Goal: Find specific page/section: Find specific page/section

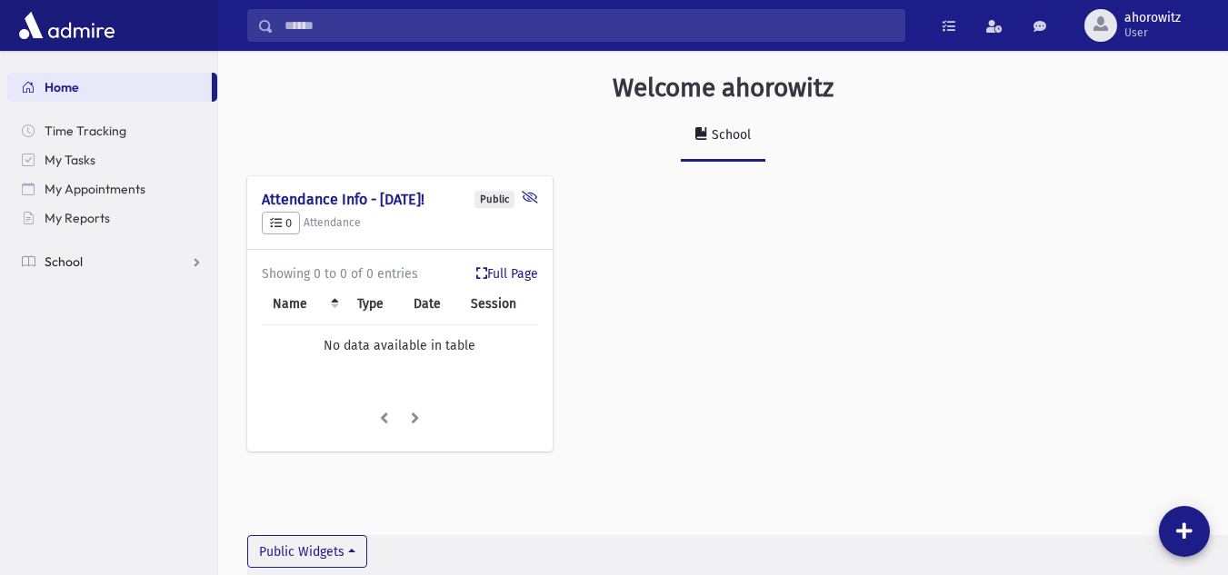
click at [72, 260] on span "School" at bounding box center [64, 262] width 38 height 16
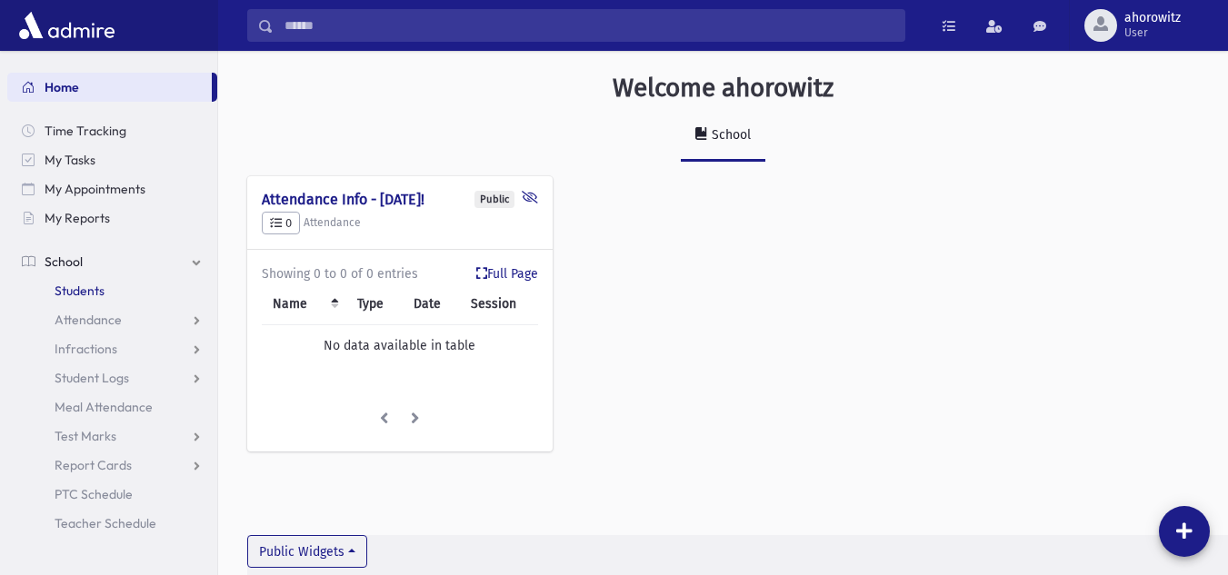
click at [98, 295] on span "Students" at bounding box center [80, 291] width 50 height 16
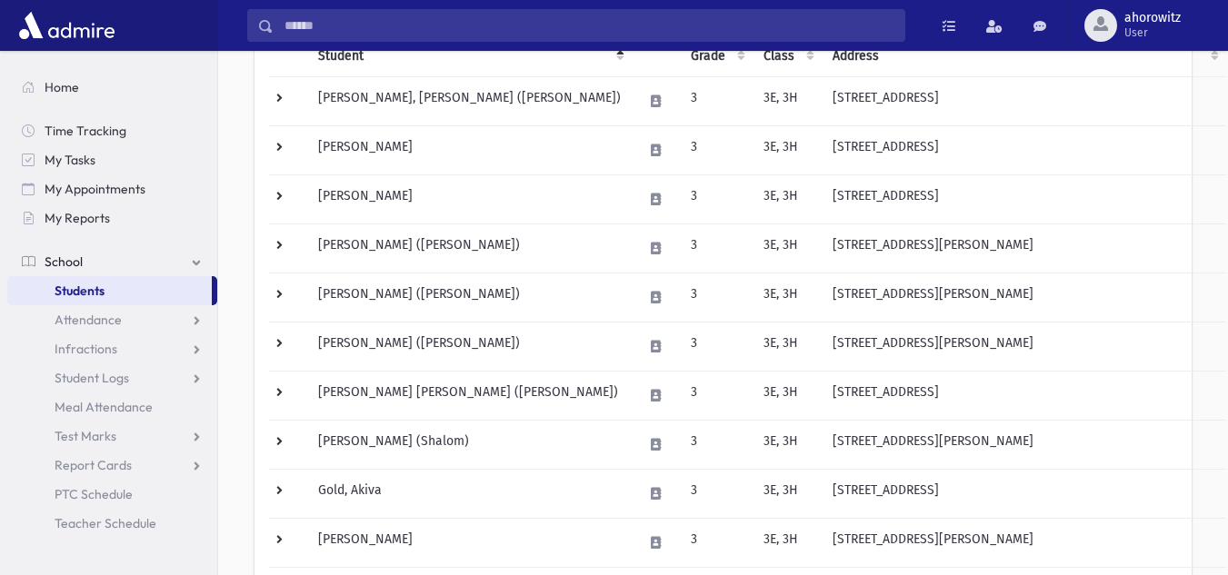
scroll to position [250, 0]
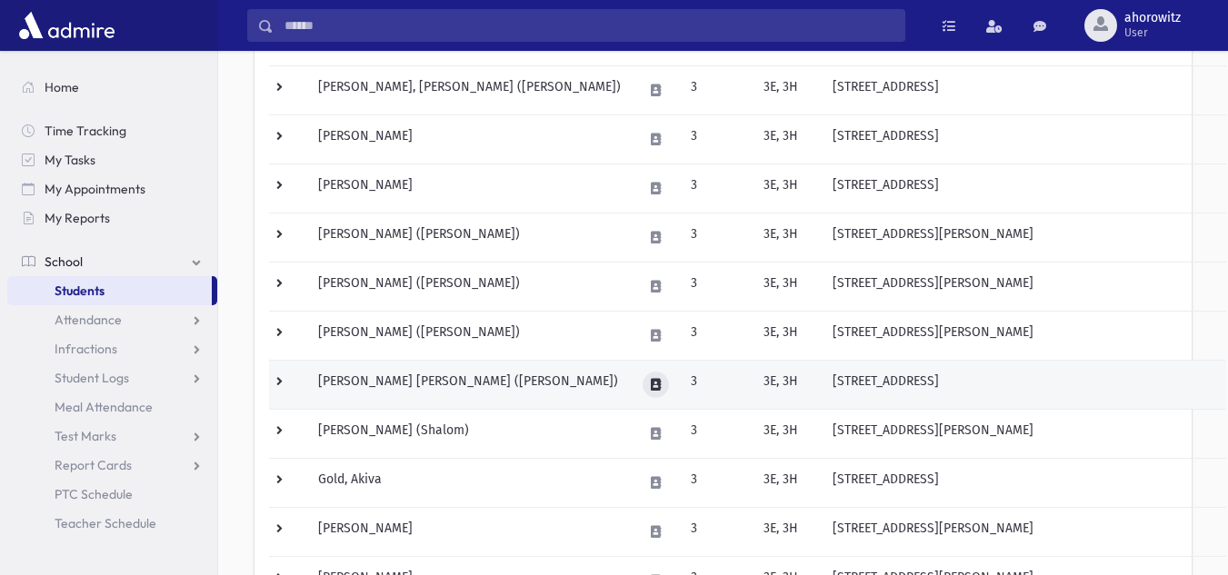
click at [659, 384] on icon at bounding box center [656, 385] width 10 height 12
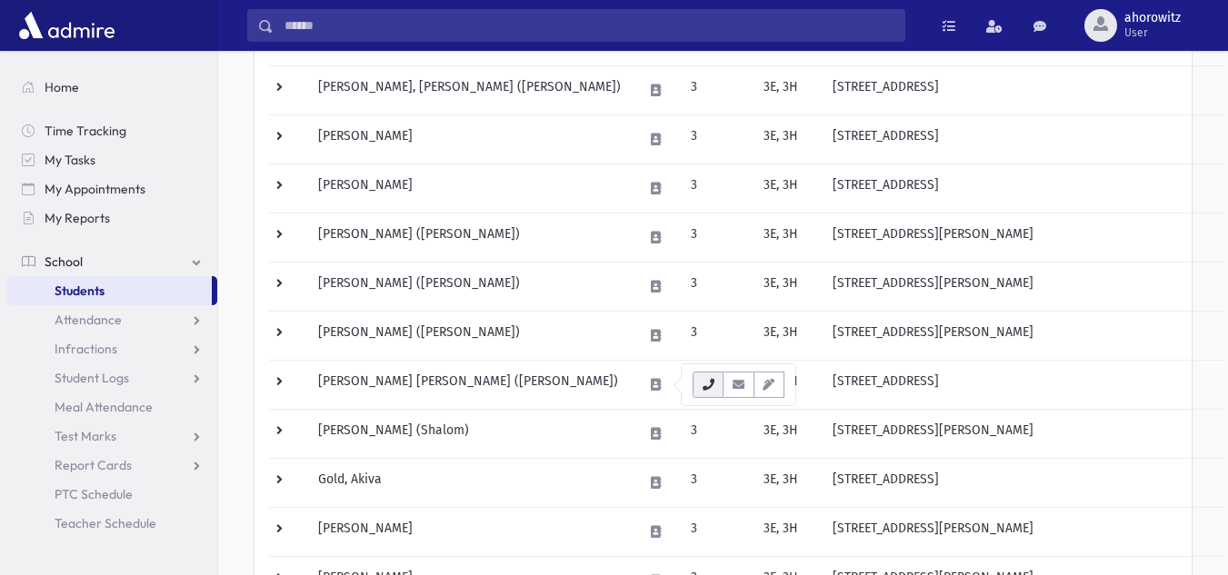
click at [712, 384] on icon "button" at bounding box center [708, 385] width 15 height 12
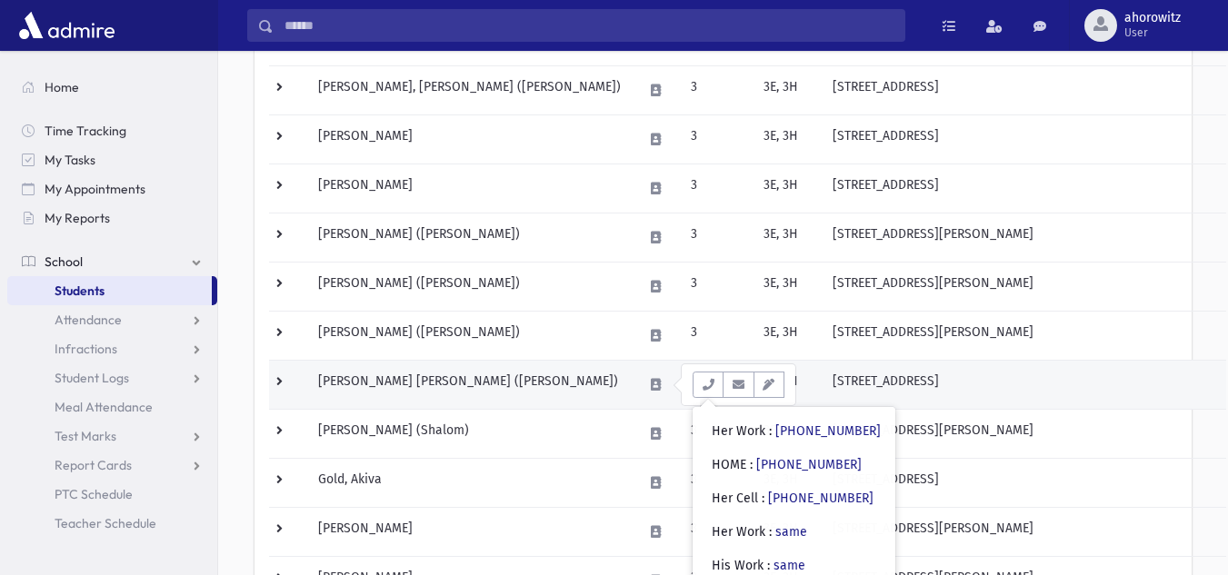
click at [563, 386] on td "[PERSON_NAME] [PERSON_NAME] ([PERSON_NAME])" at bounding box center [469, 384] width 324 height 49
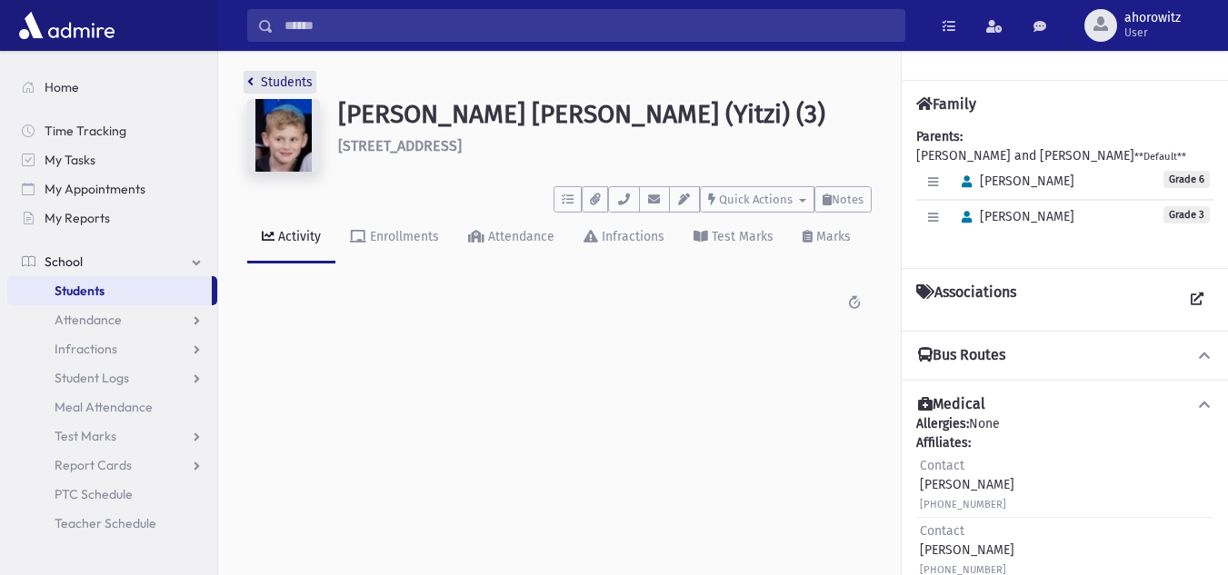
click at [297, 81] on link "Students" at bounding box center [279, 82] width 65 height 15
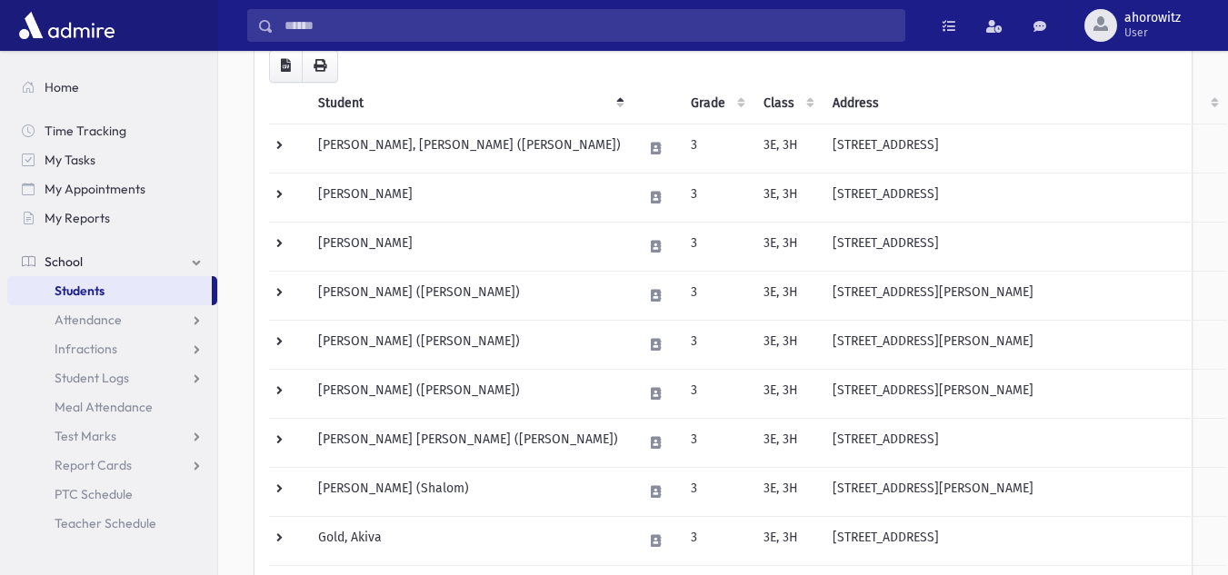
scroll to position [198, 0]
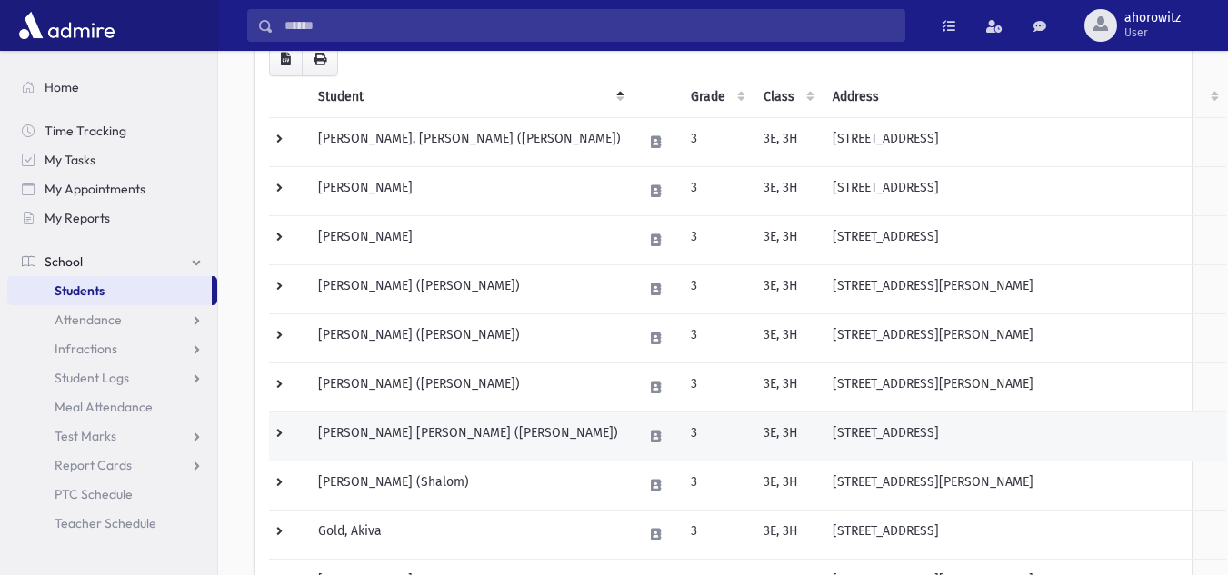
click at [523, 443] on td "[PERSON_NAME] [PERSON_NAME] ([PERSON_NAME])" at bounding box center [469, 436] width 324 height 49
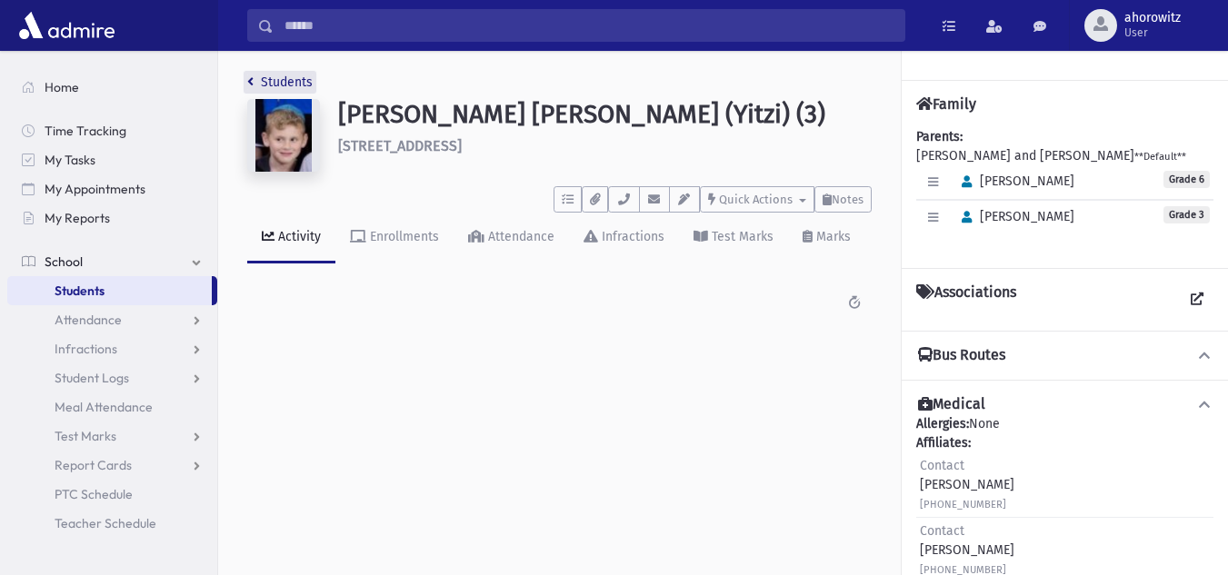
click at [292, 86] on link "Students" at bounding box center [279, 82] width 65 height 15
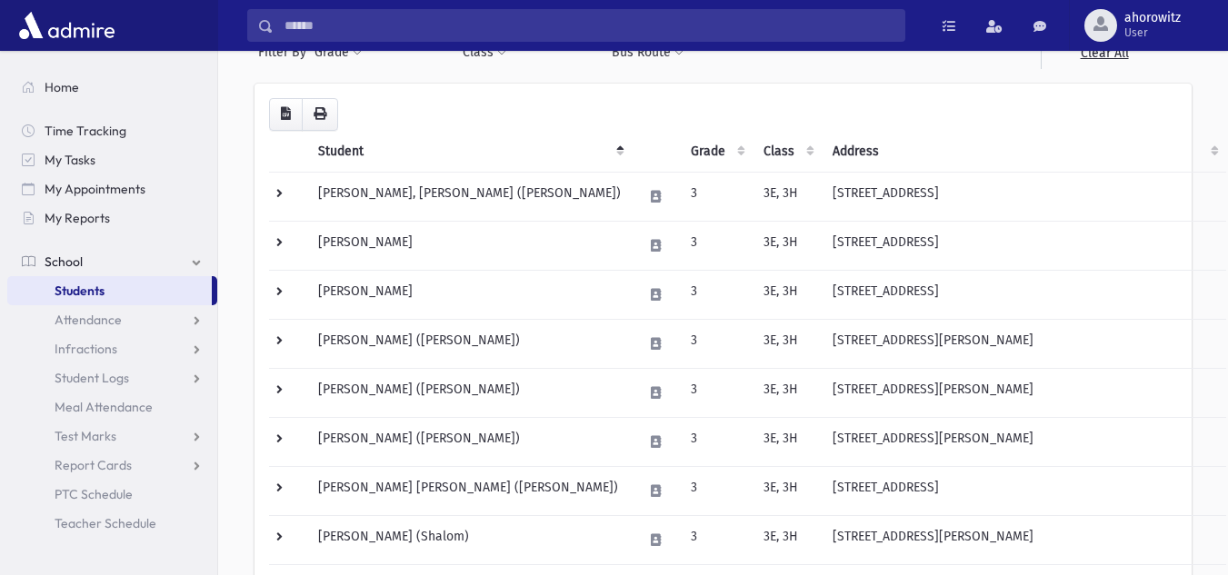
scroll to position [145, 0]
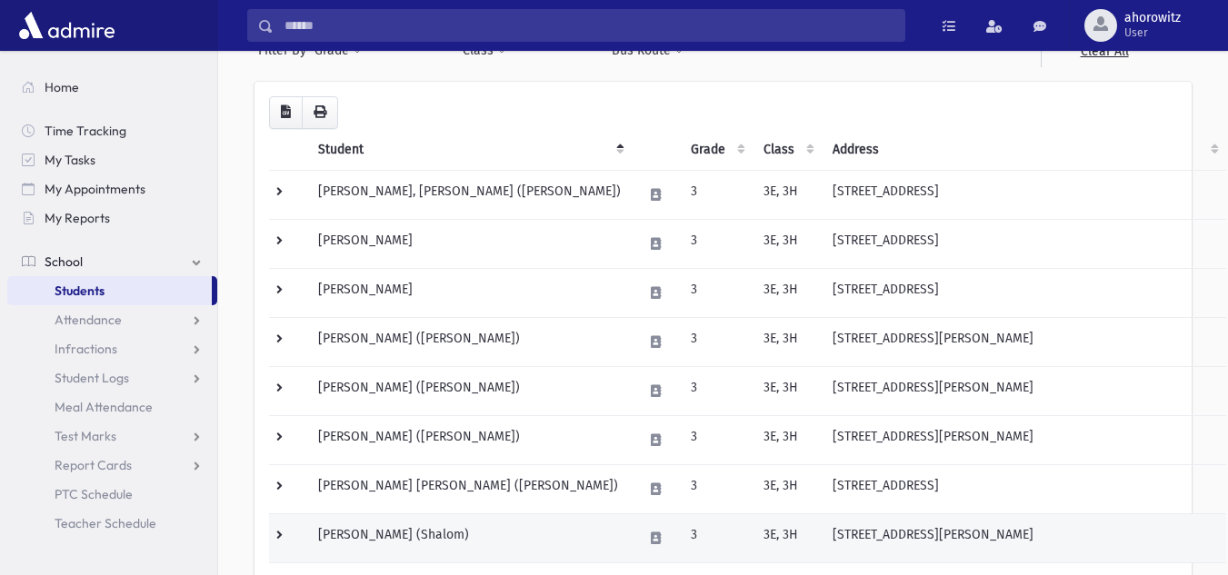
click at [423, 536] on td "[PERSON_NAME] (Shalom)" at bounding box center [469, 537] width 324 height 49
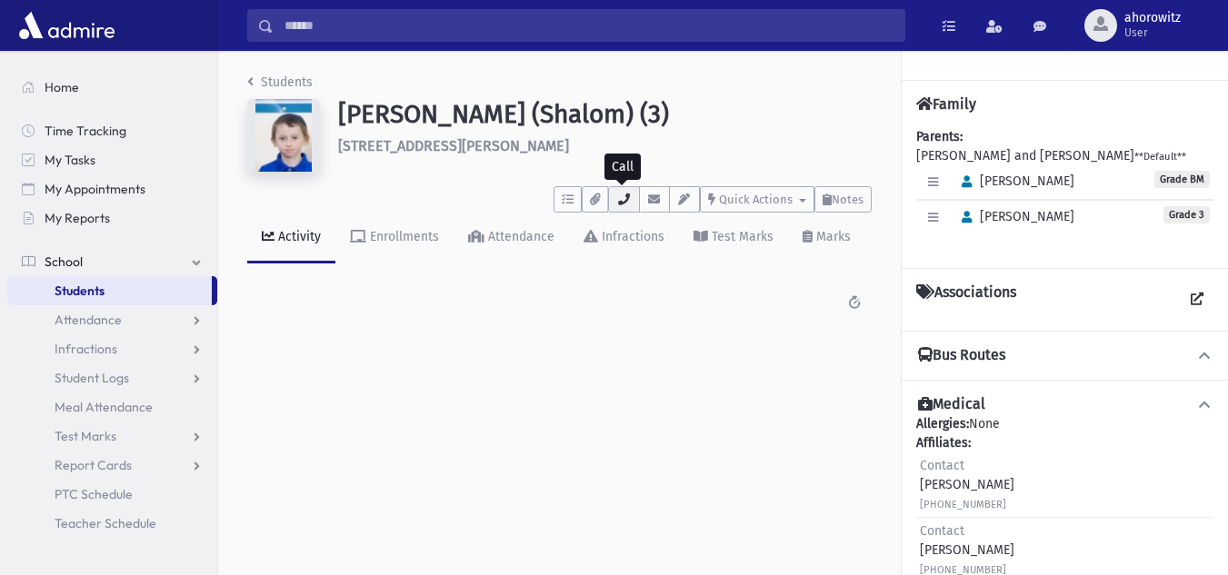
click at [632, 198] on button "button" at bounding box center [623, 199] width 31 height 26
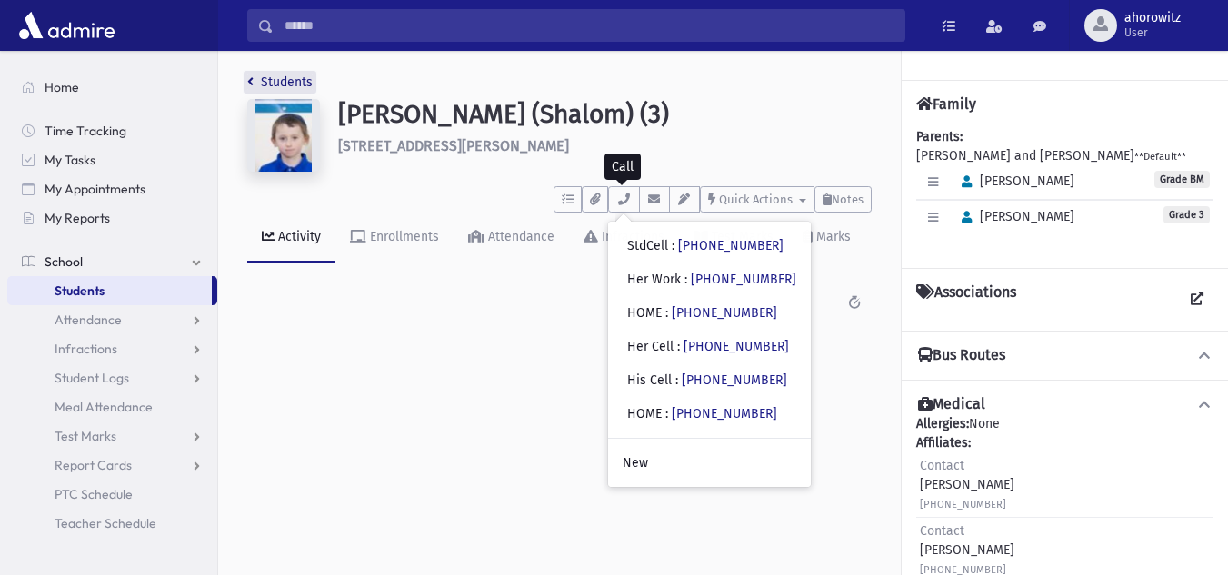
click at [283, 81] on link "Students" at bounding box center [279, 82] width 65 height 15
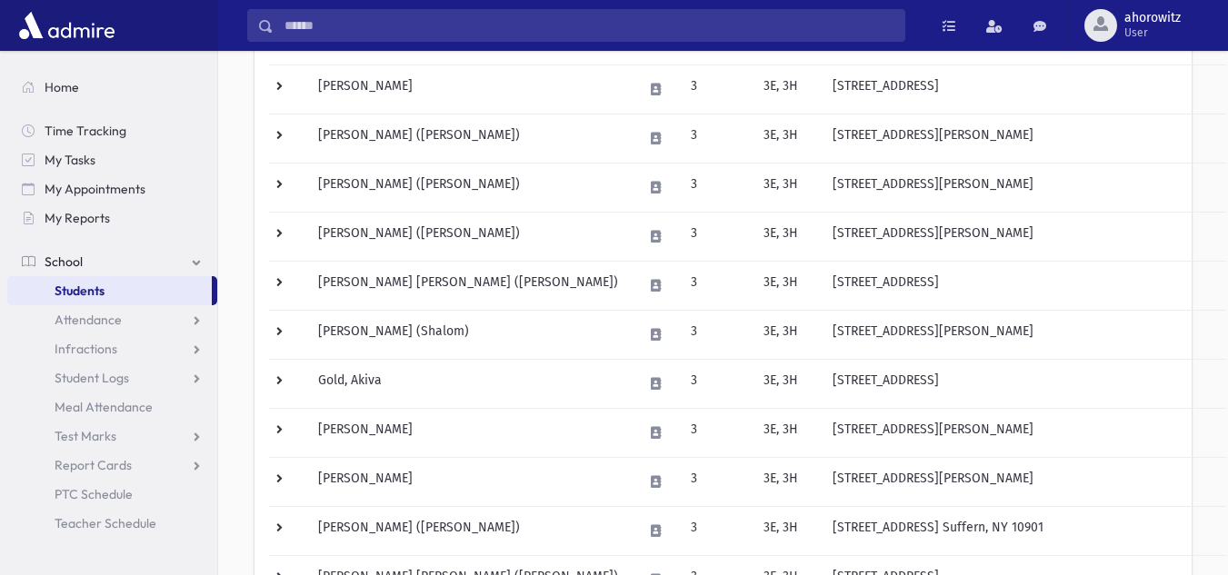
scroll to position [353, 0]
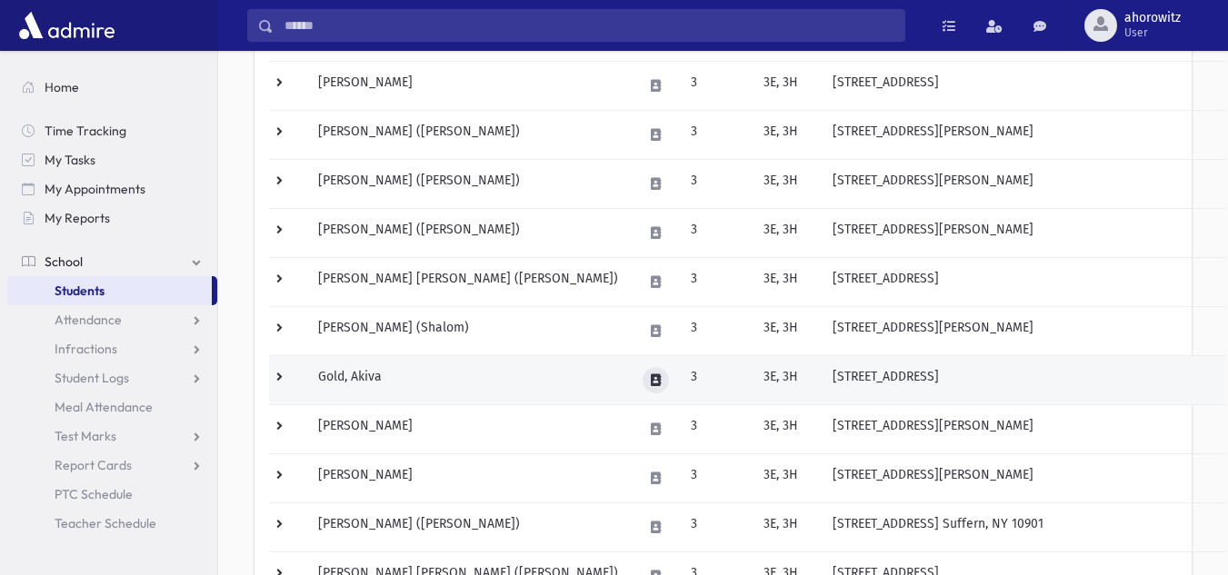
click at [657, 379] on icon at bounding box center [656, 380] width 10 height 12
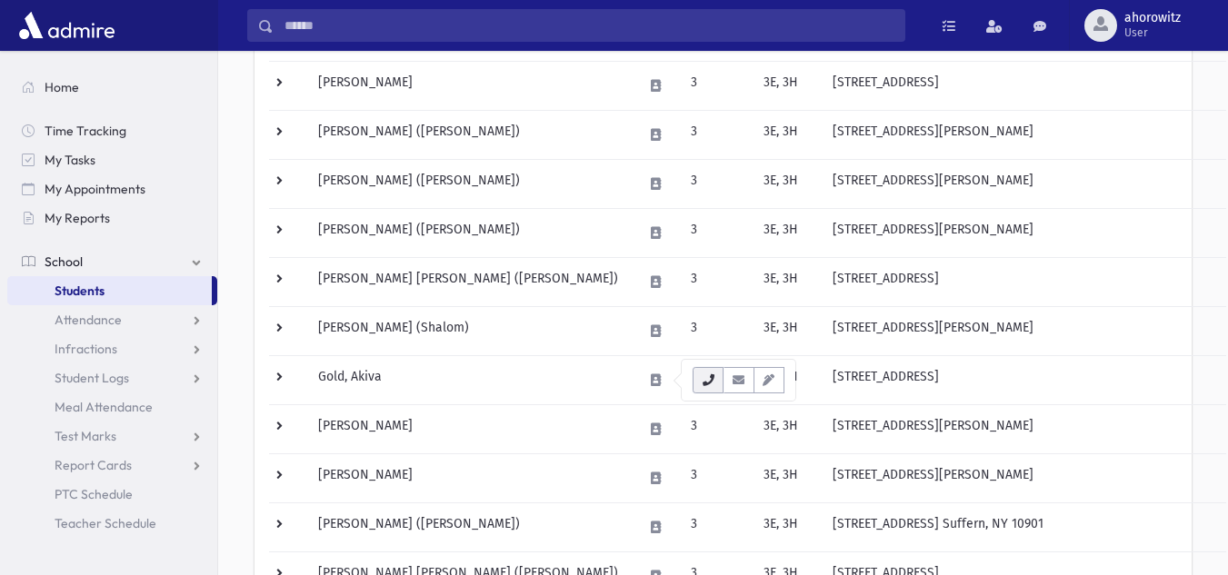
click at [703, 384] on icon "button" at bounding box center [708, 380] width 15 height 12
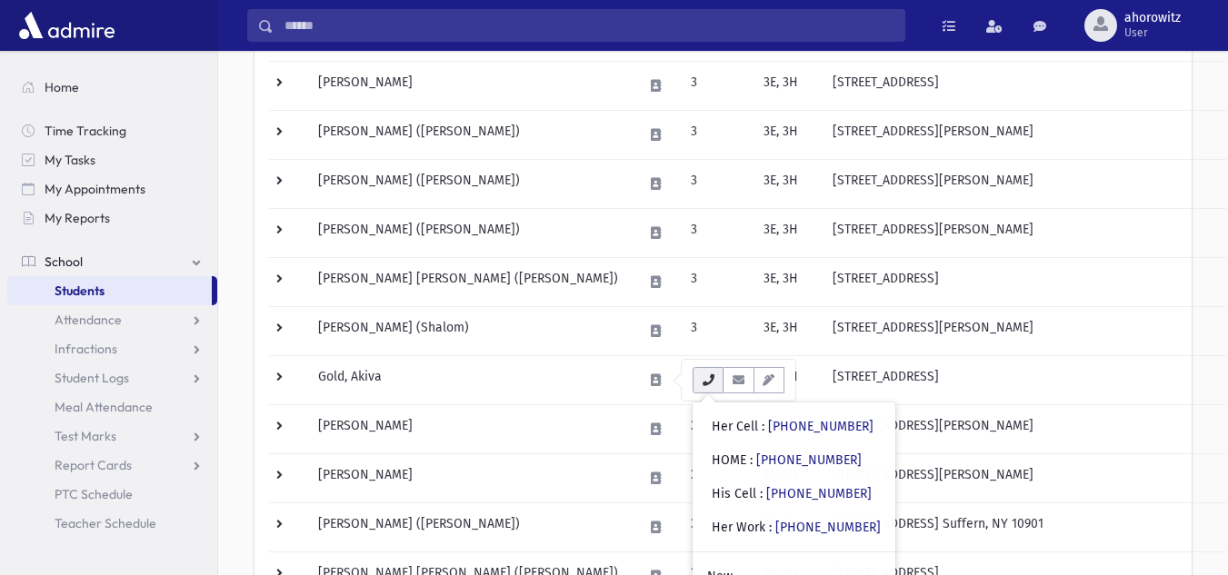
click at [707, 383] on icon "button" at bounding box center [708, 380] width 15 height 12
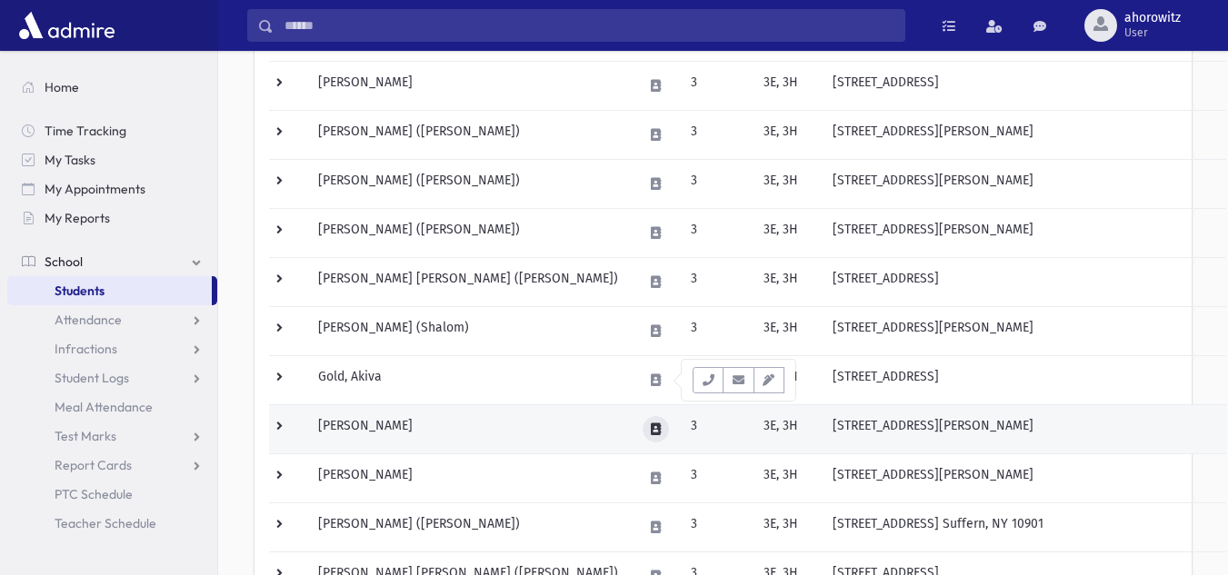
click at [653, 431] on button at bounding box center [656, 429] width 26 height 26
click at [661, 433] on icon at bounding box center [656, 429] width 10 height 12
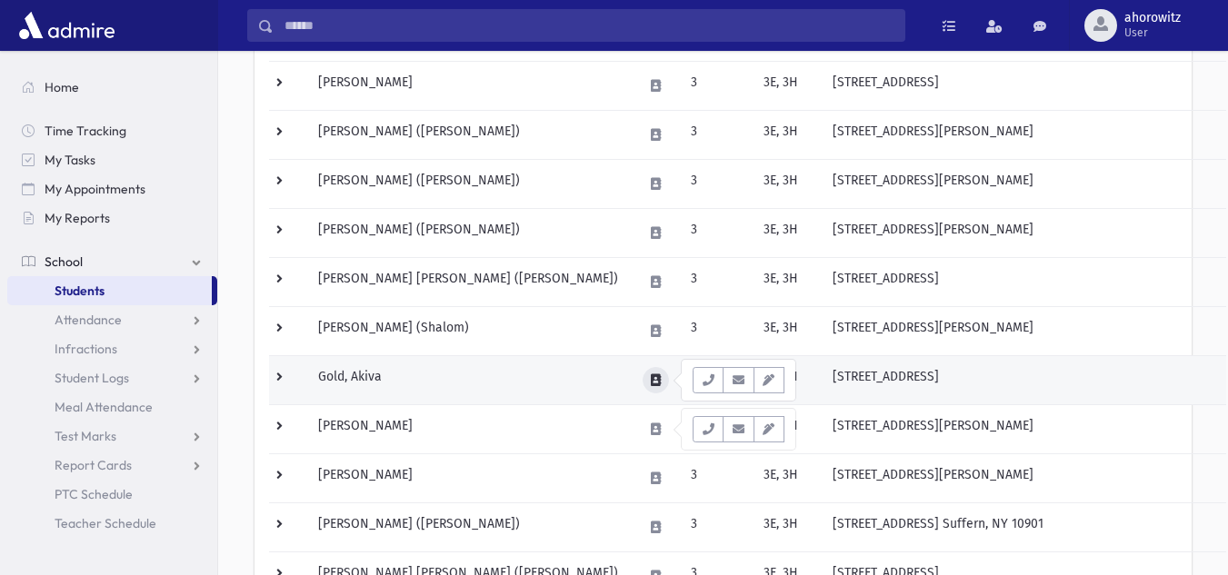
click at [657, 384] on icon at bounding box center [656, 380] width 10 height 12
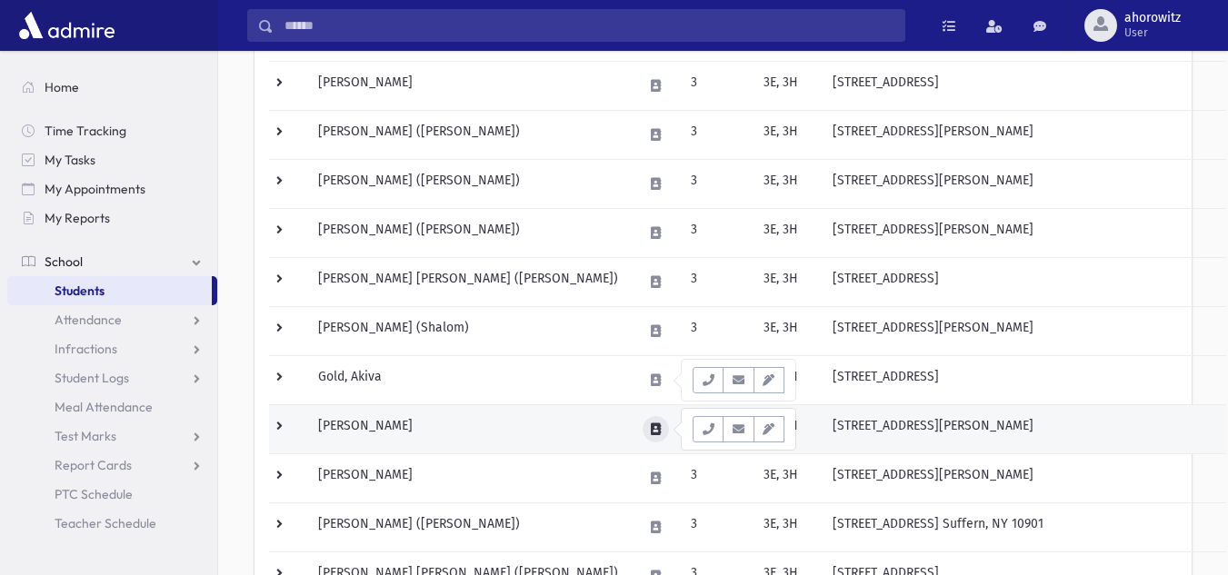
click at [661, 424] on icon at bounding box center [656, 429] width 10 height 12
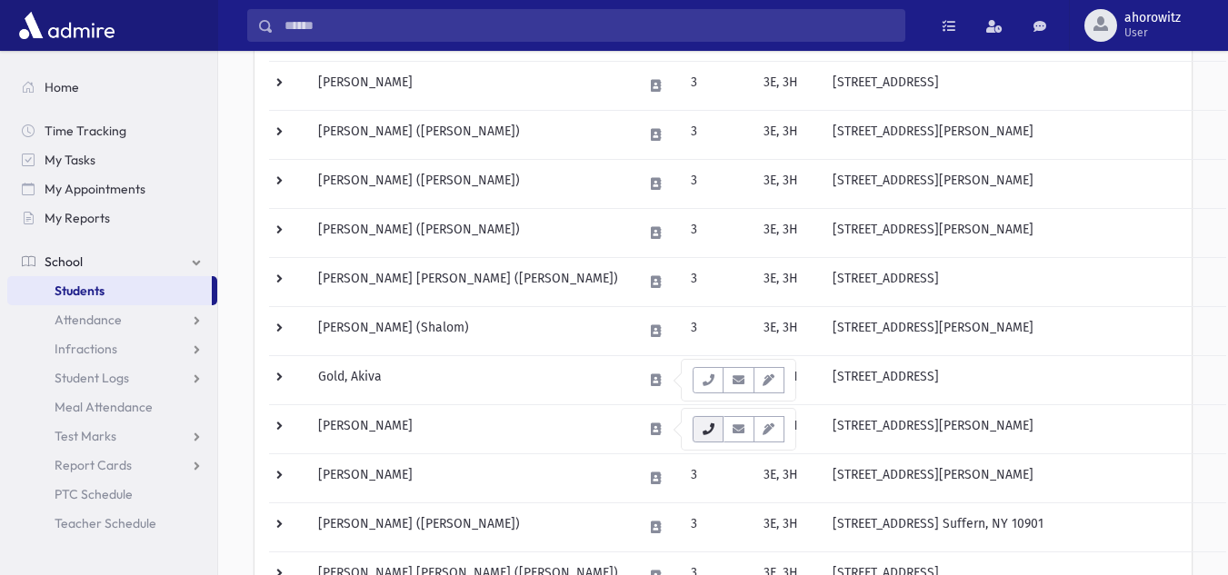
click at [705, 430] on icon "button" at bounding box center [708, 429] width 15 height 12
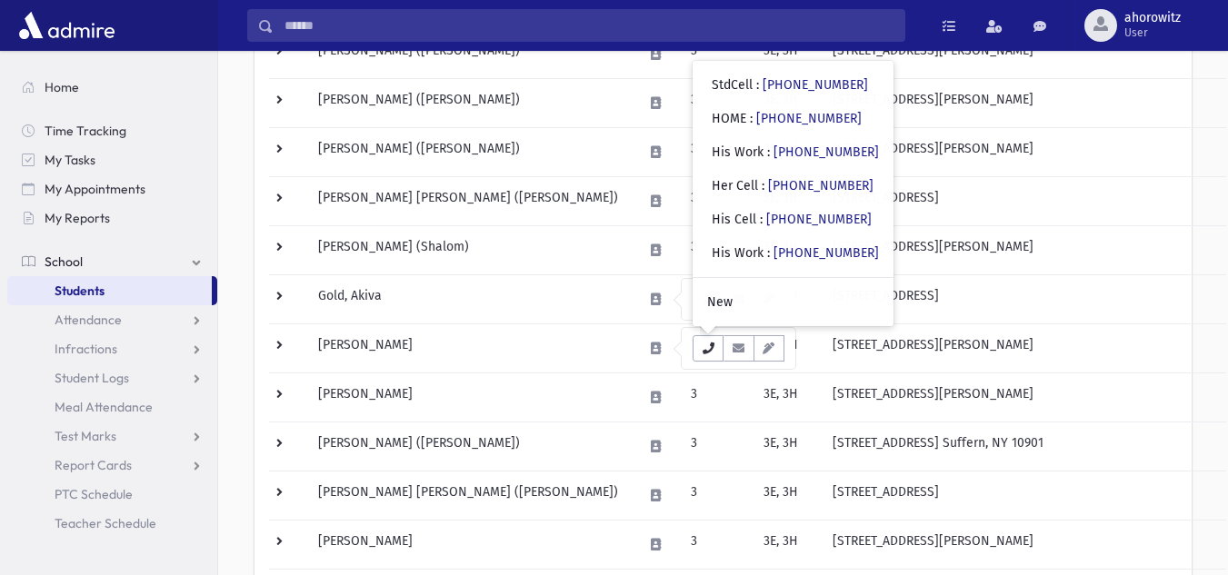
scroll to position [445, 0]
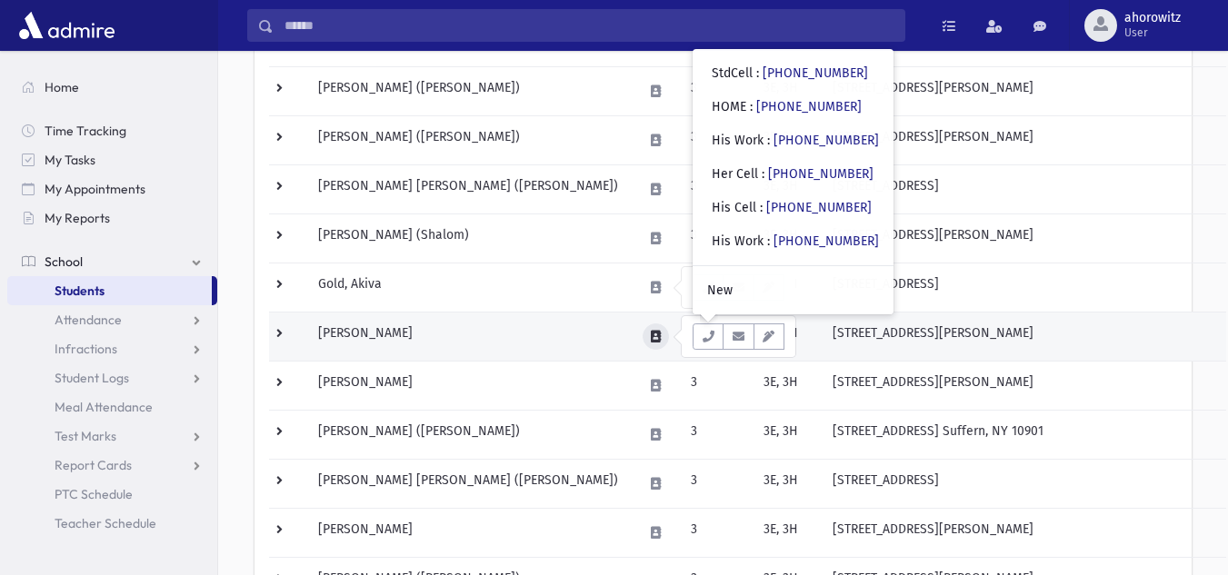
click at [661, 337] on icon at bounding box center [656, 337] width 10 height 12
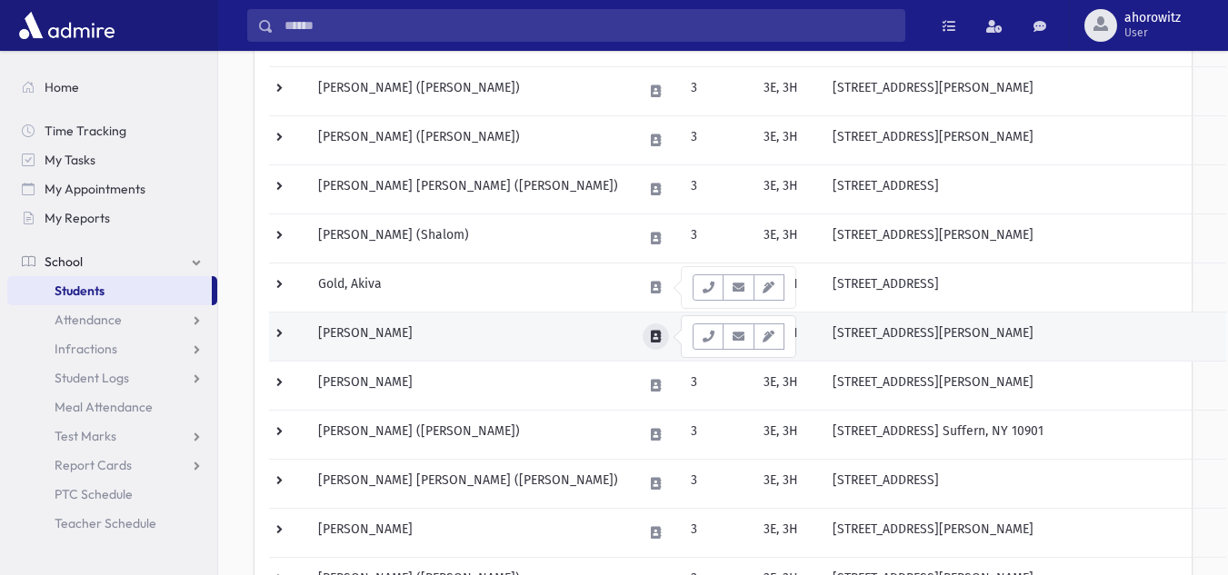
click at [661, 337] on icon at bounding box center [656, 337] width 10 height 12
click at [661, 335] on icon at bounding box center [656, 337] width 10 height 12
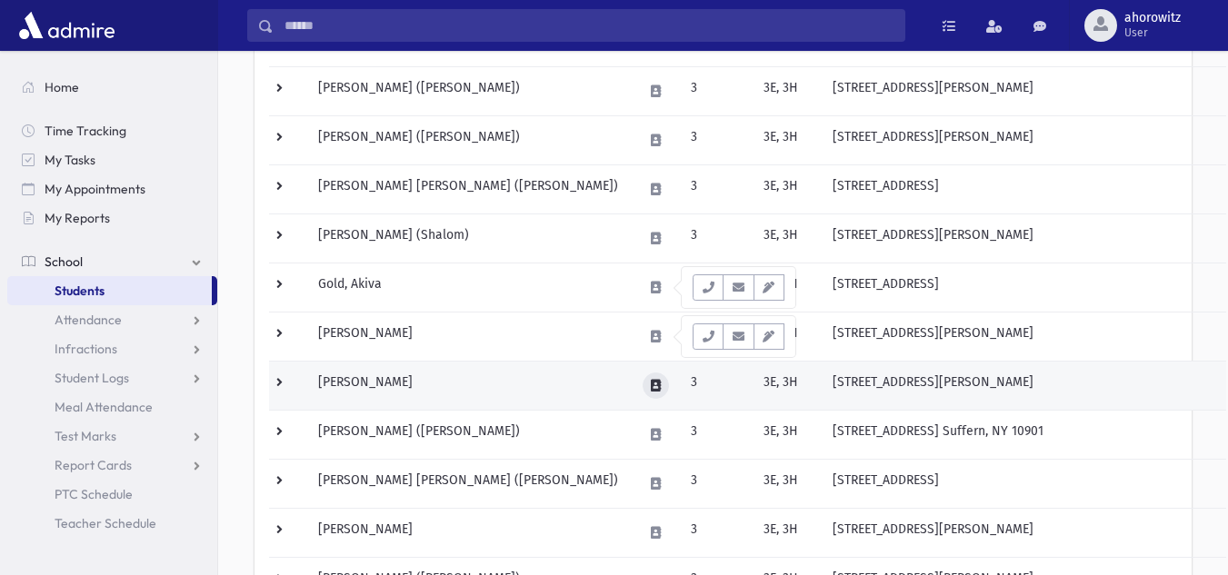
click at [661, 391] on icon at bounding box center [656, 386] width 10 height 12
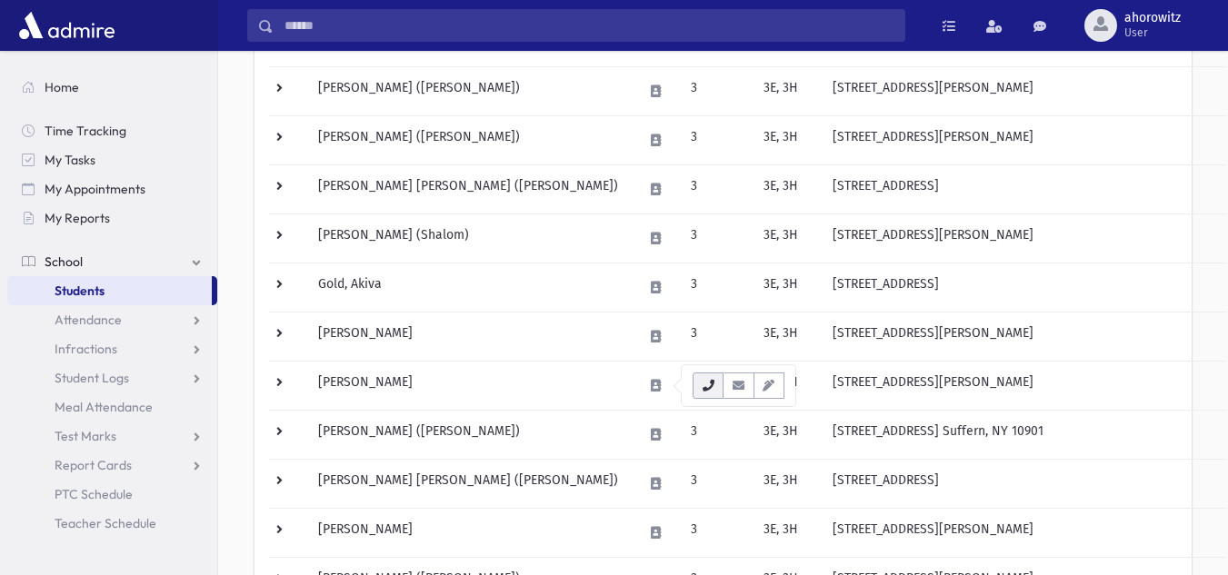
click at [704, 391] on icon "button" at bounding box center [708, 386] width 15 height 12
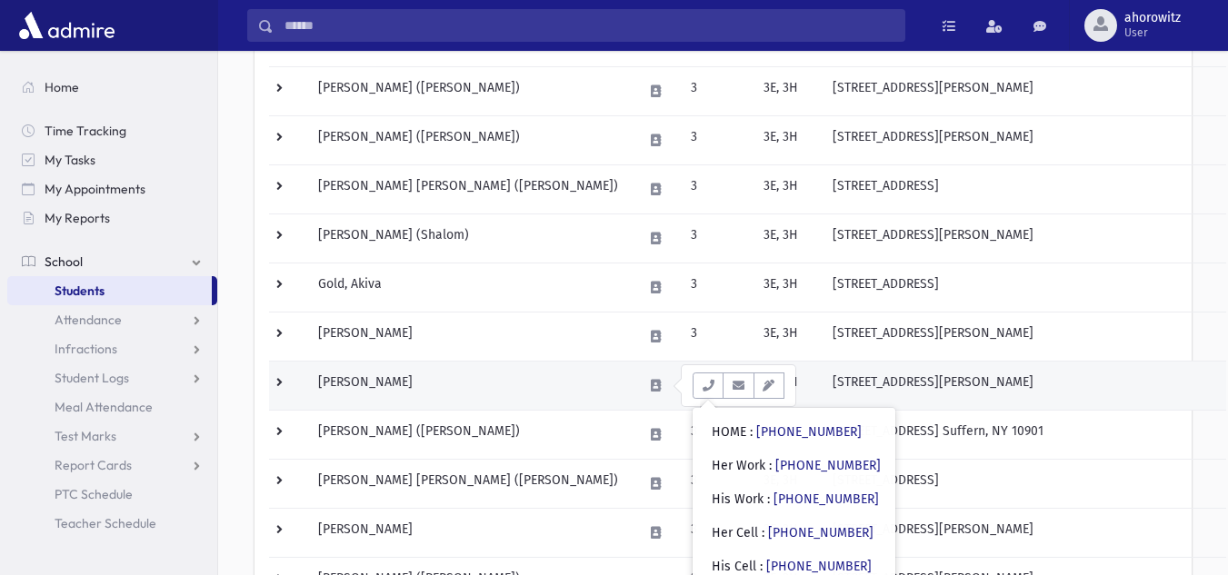
click at [574, 379] on td "[PERSON_NAME]" at bounding box center [469, 385] width 324 height 49
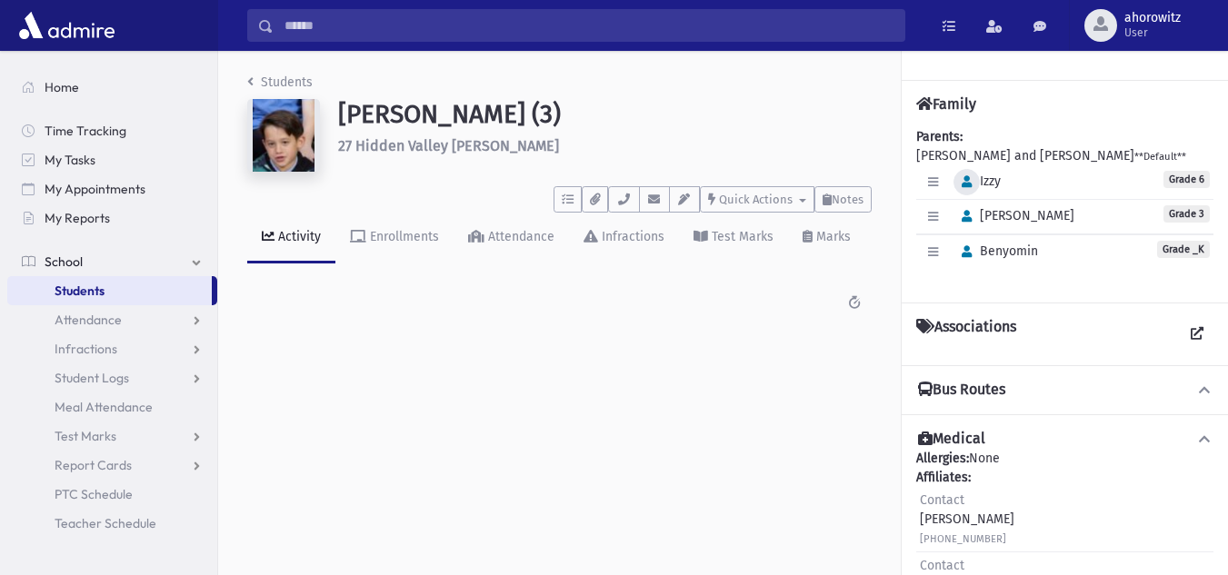
click at [962, 185] on icon "button" at bounding box center [967, 182] width 10 height 12
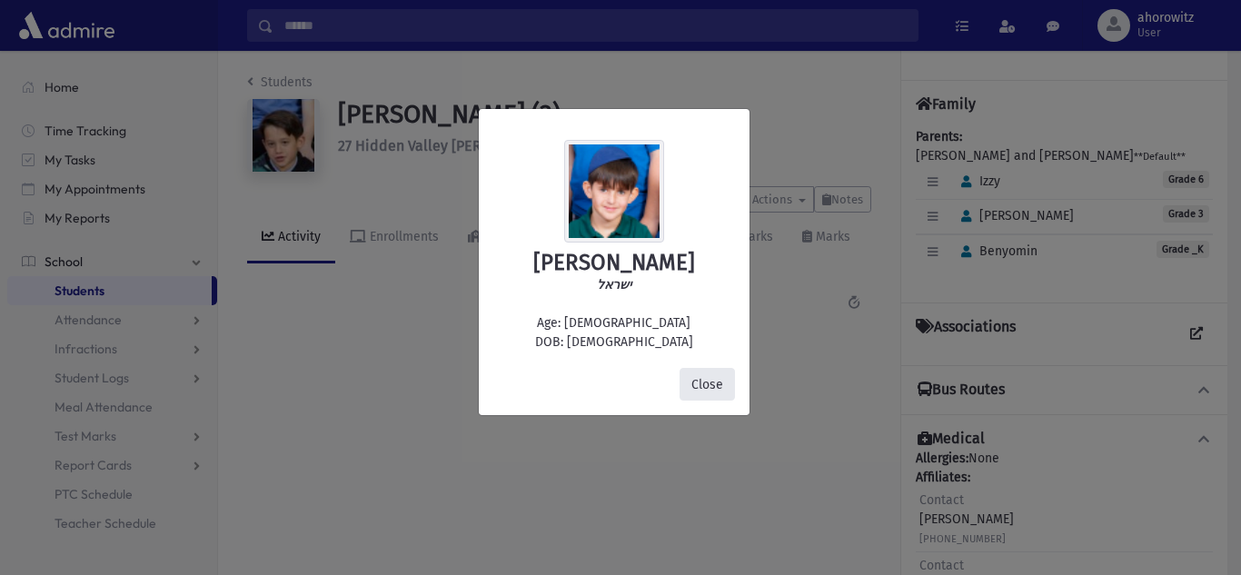
click at [708, 393] on button "Close" at bounding box center [707, 384] width 55 height 33
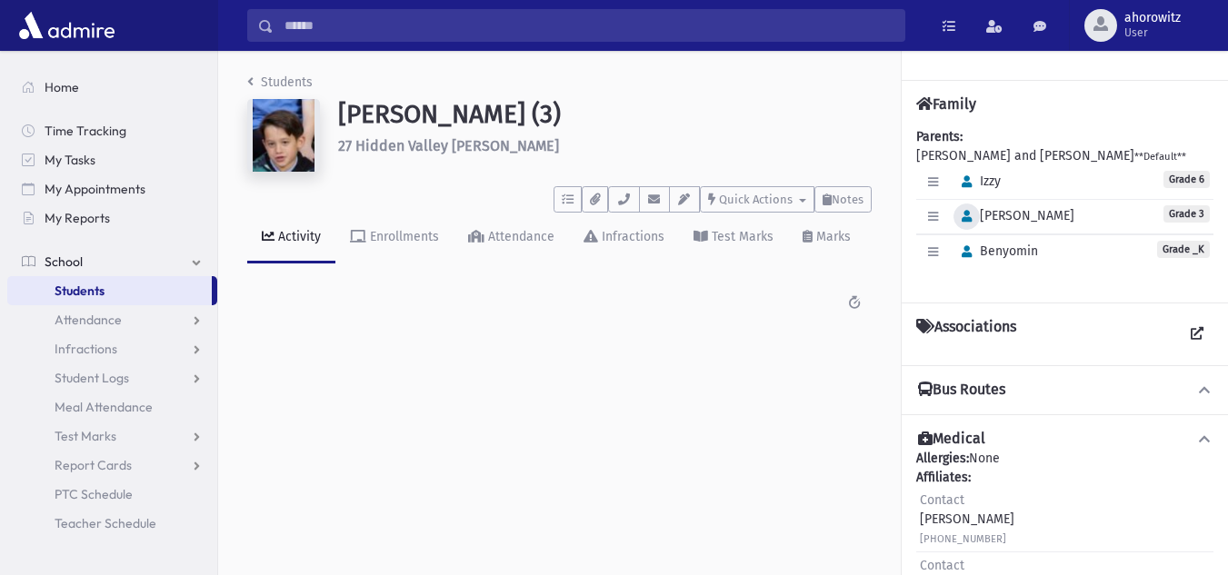
click at [964, 221] on icon "button" at bounding box center [967, 217] width 10 height 12
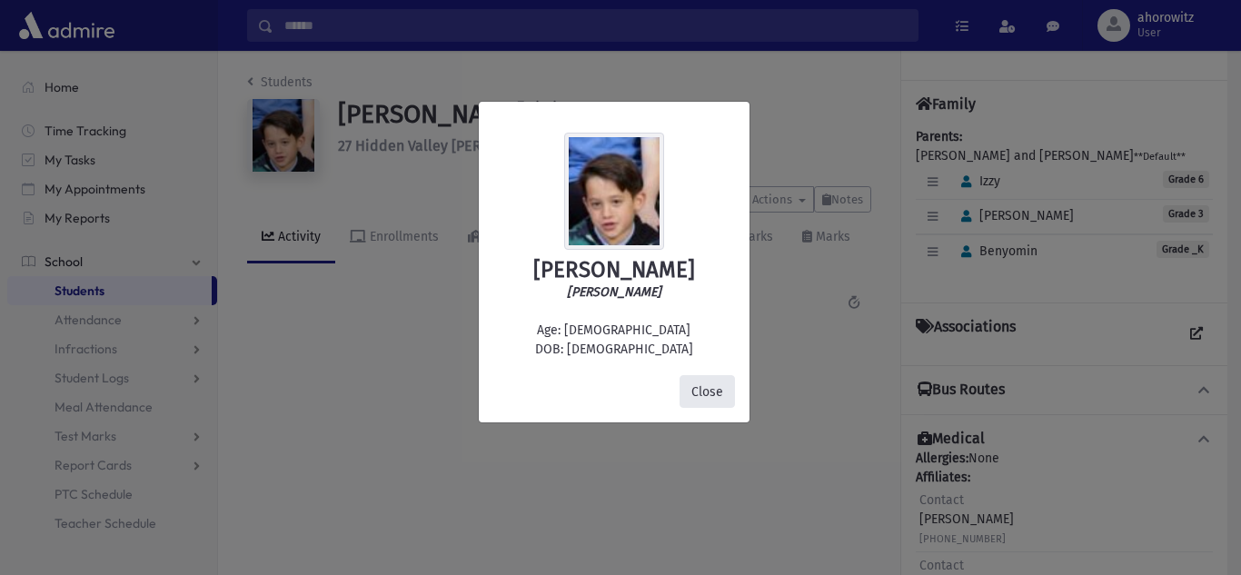
click at [706, 402] on button "Close" at bounding box center [707, 391] width 55 height 33
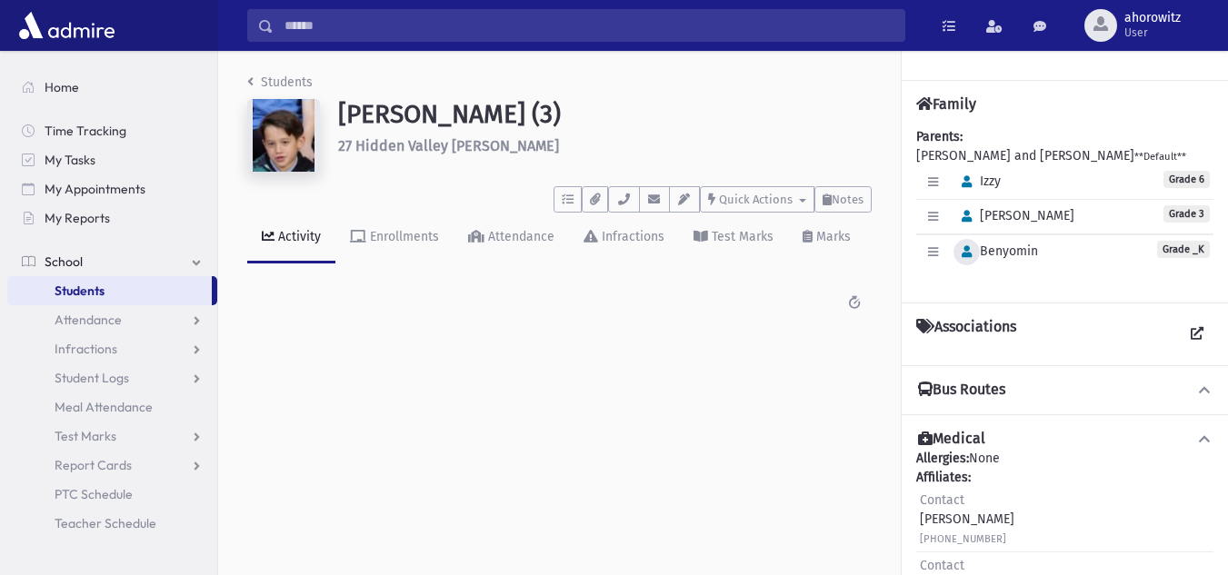
click at [966, 252] on icon "button" at bounding box center [967, 252] width 10 height 12
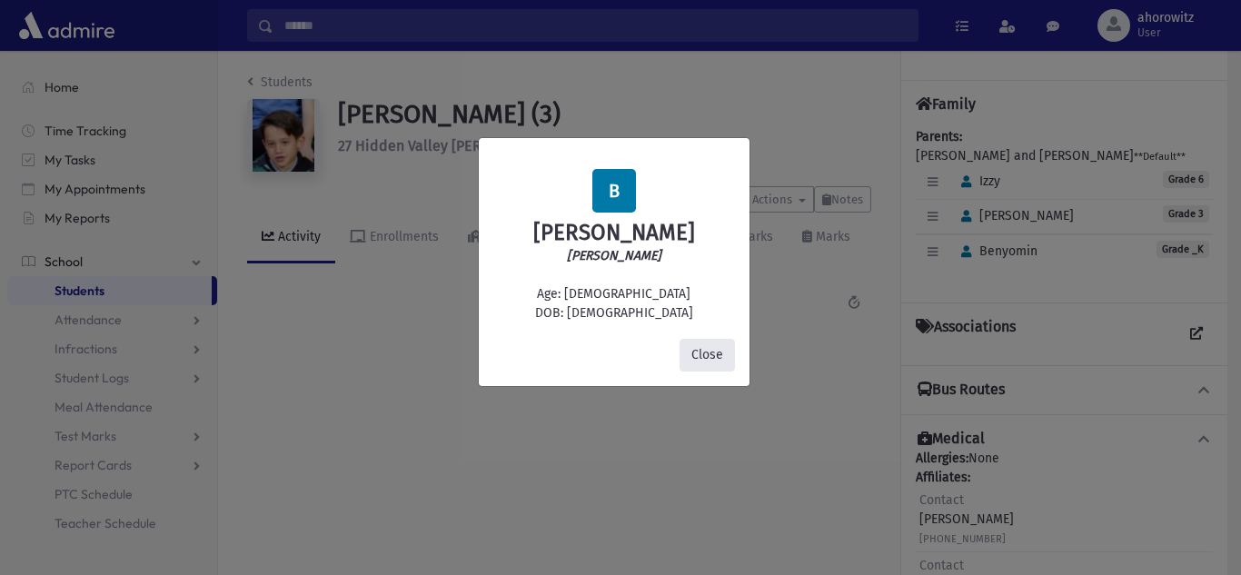
click at [727, 349] on button "Close" at bounding box center [707, 355] width 55 height 33
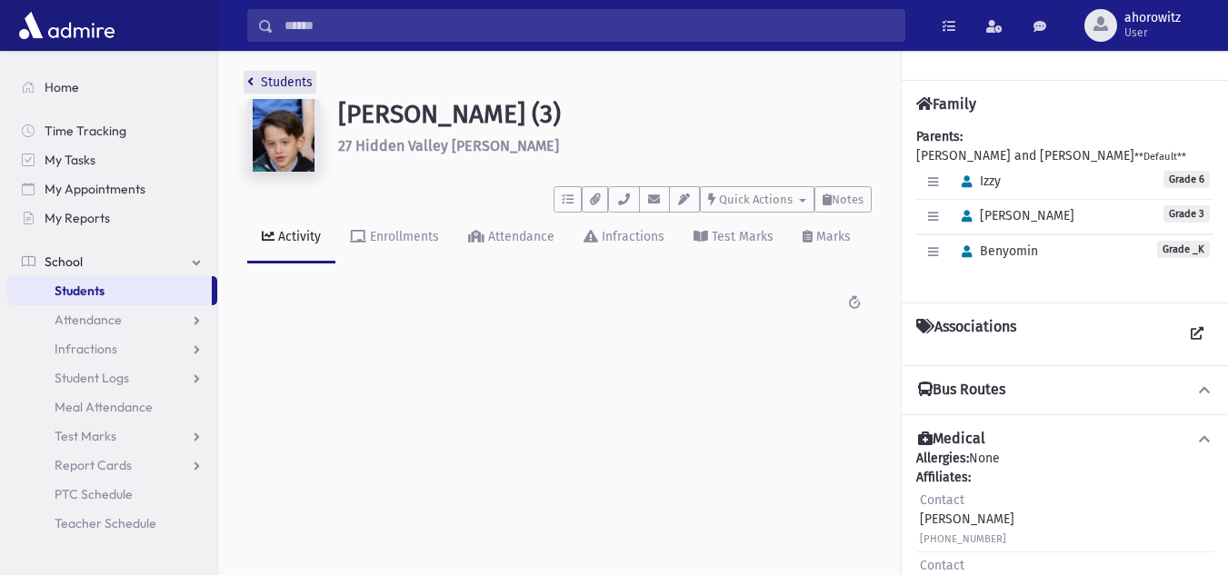
click at [302, 76] on link "Students" at bounding box center [279, 82] width 65 height 15
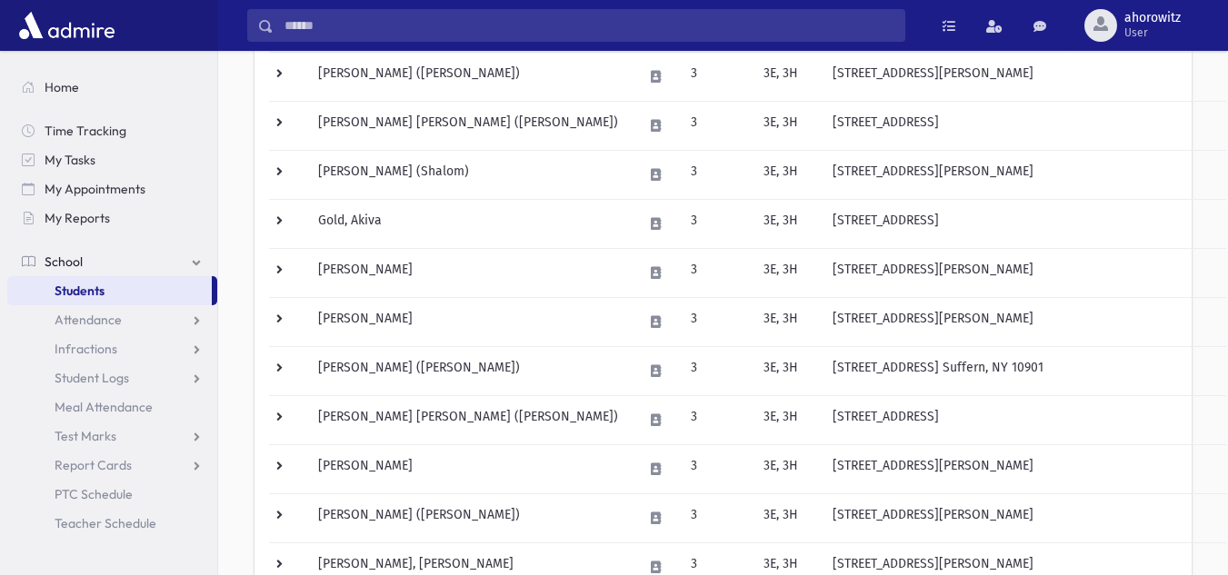
scroll to position [523, 0]
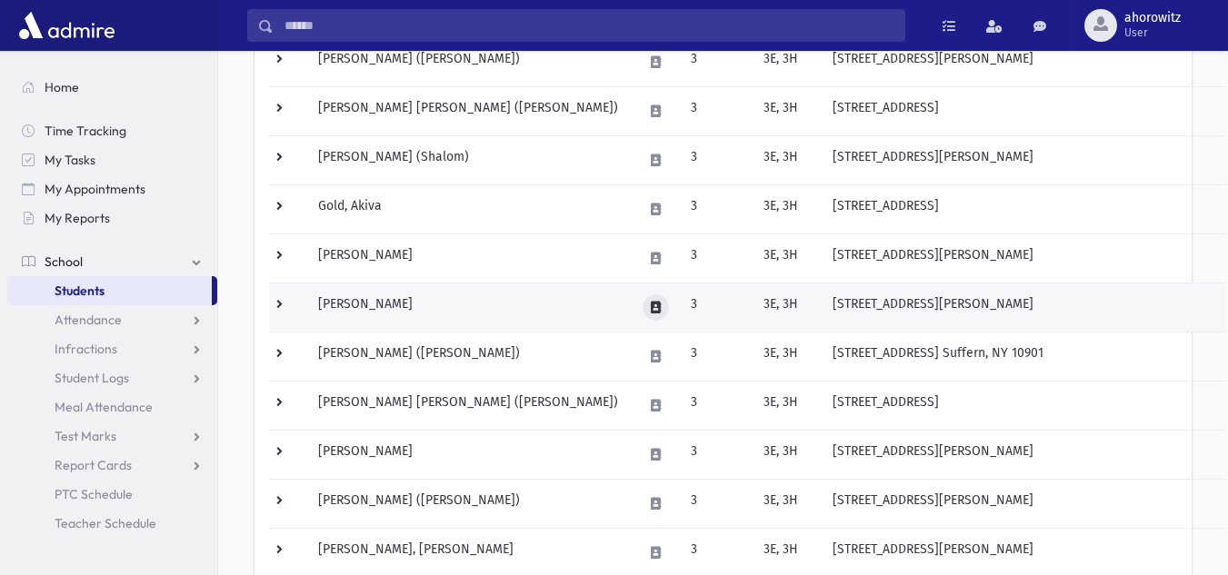
click at [660, 304] on icon at bounding box center [656, 308] width 10 height 12
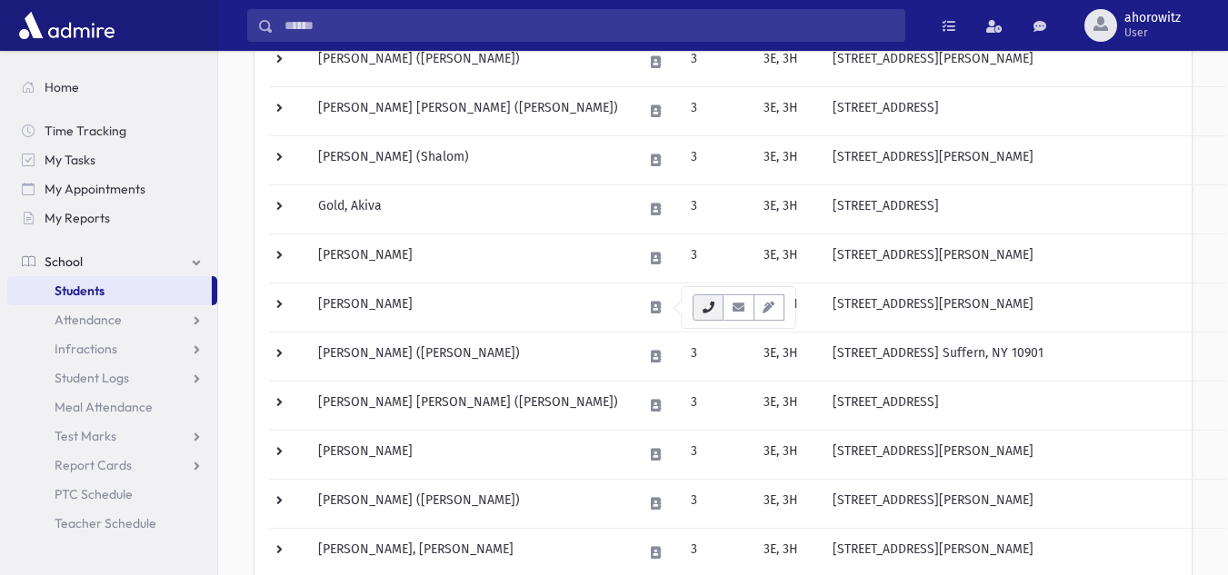
click at [703, 307] on icon "button" at bounding box center [708, 308] width 15 height 12
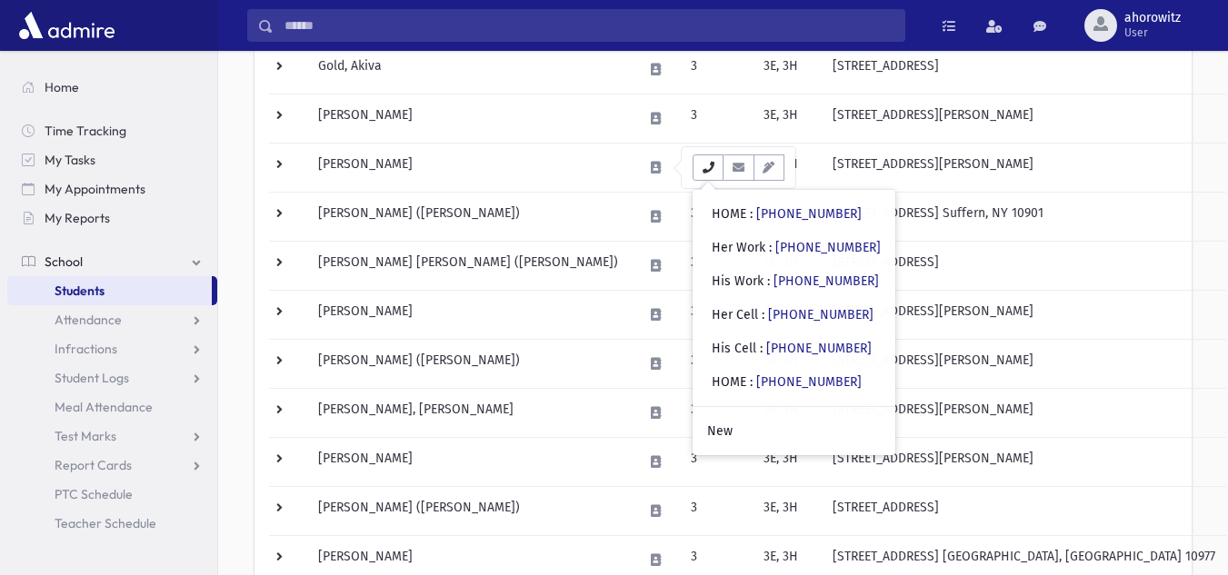
scroll to position [661, 0]
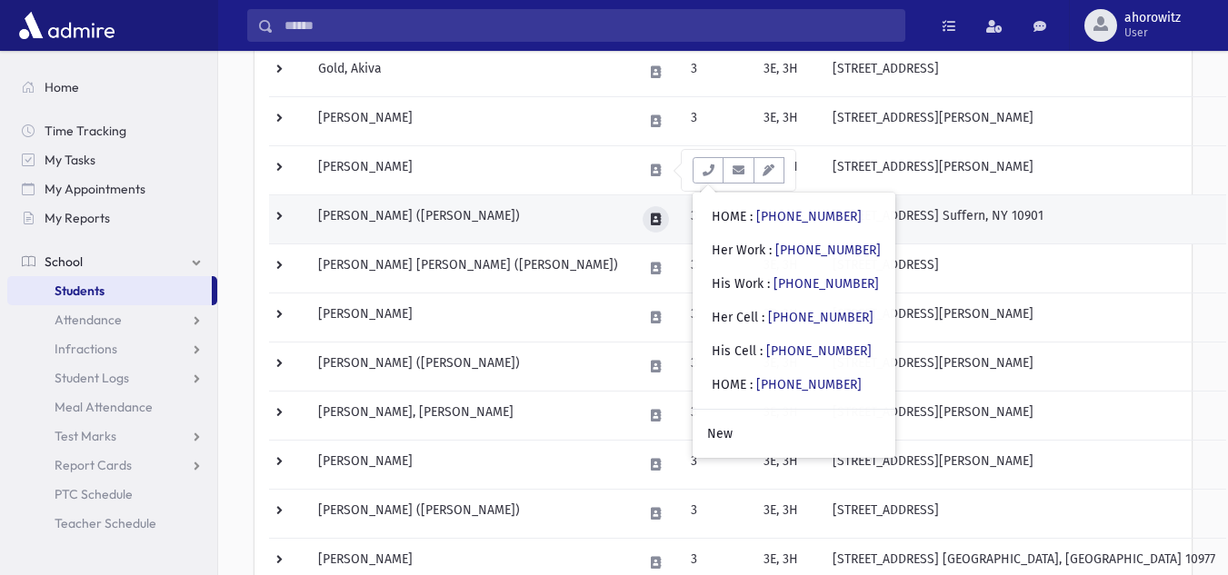
click at [659, 223] on icon at bounding box center [656, 220] width 10 height 12
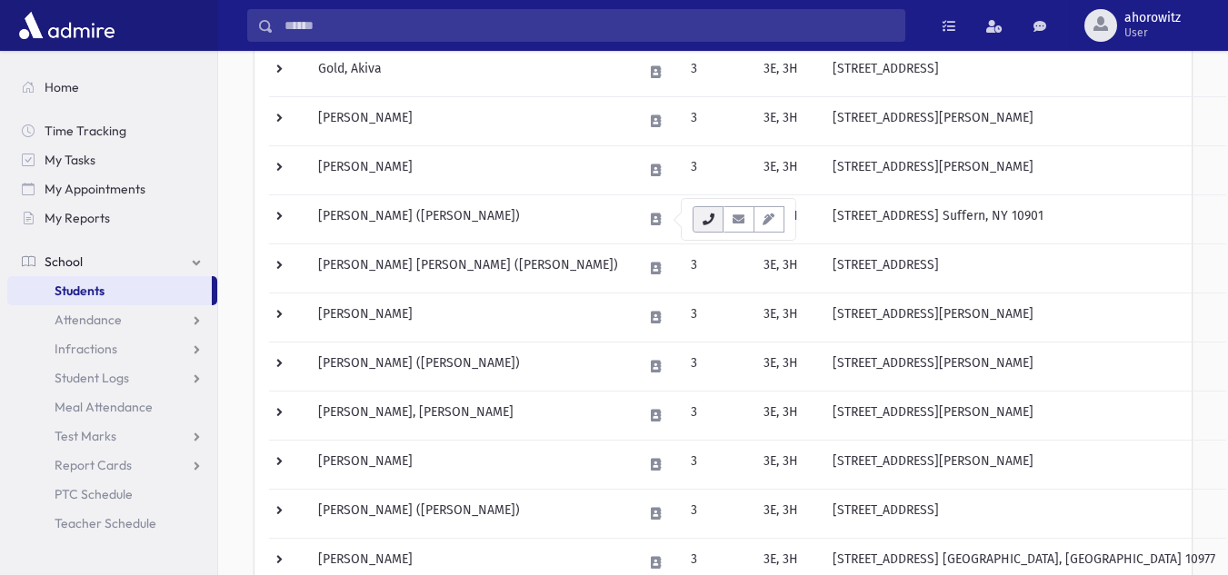
click at [717, 224] on button "button" at bounding box center [708, 219] width 31 height 26
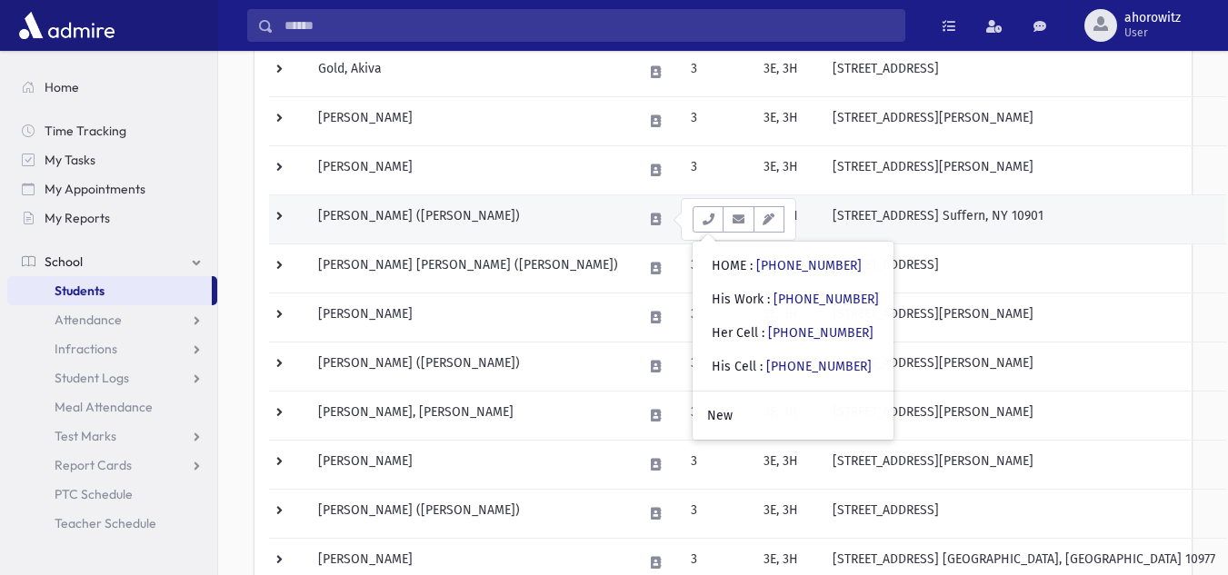
click at [559, 229] on td "Katz, Moshe Yechezkel (Moshe Chezkel)" at bounding box center [469, 218] width 324 height 49
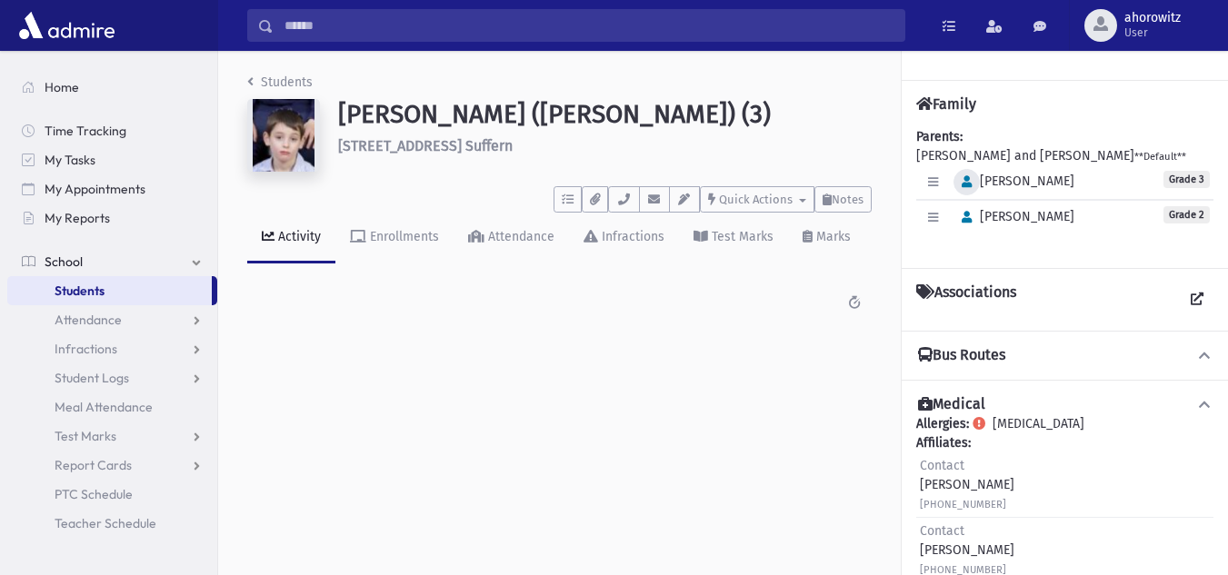
click at [962, 177] on icon "button" at bounding box center [967, 182] width 10 height 12
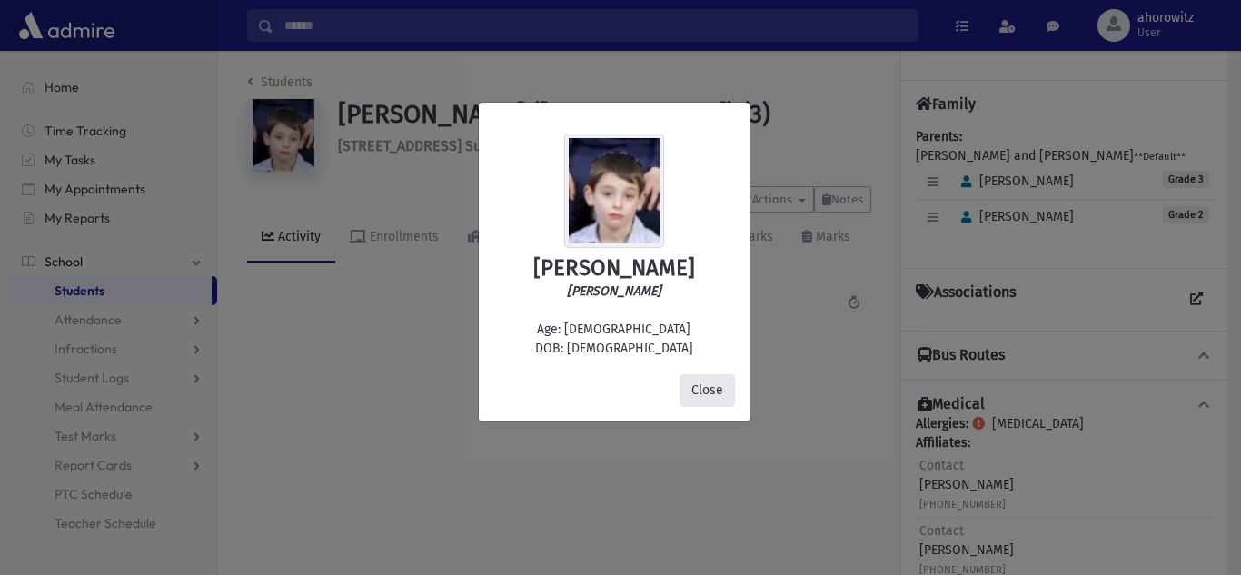
click at [718, 398] on button "Close" at bounding box center [707, 390] width 55 height 33
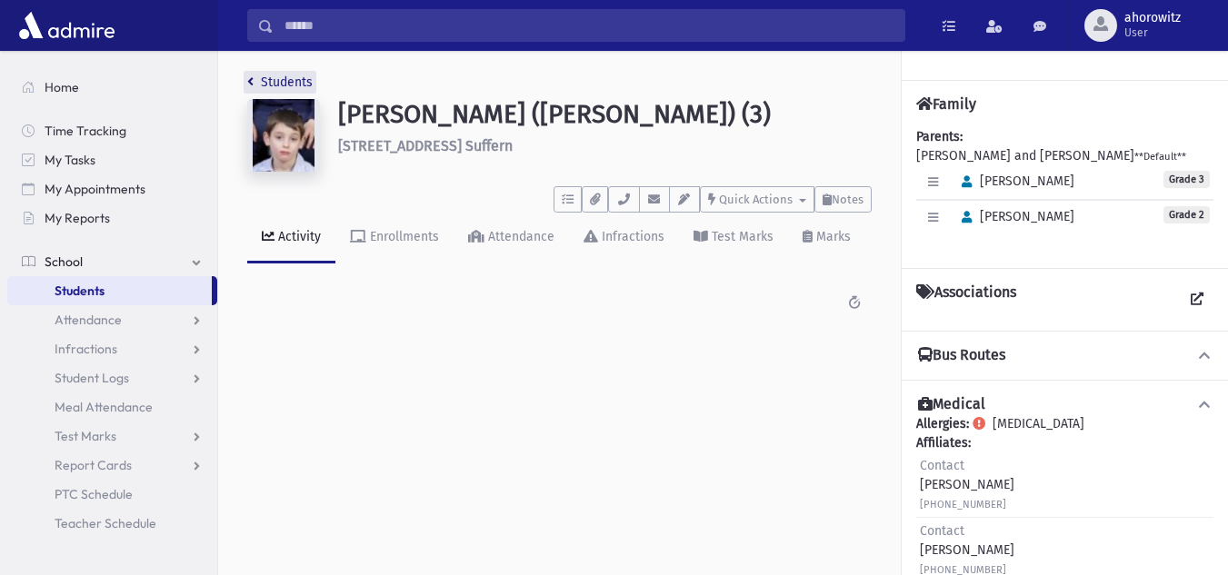
click at [284, 76] on link "Students" at bounding box center [279, 82] width 65 height 15
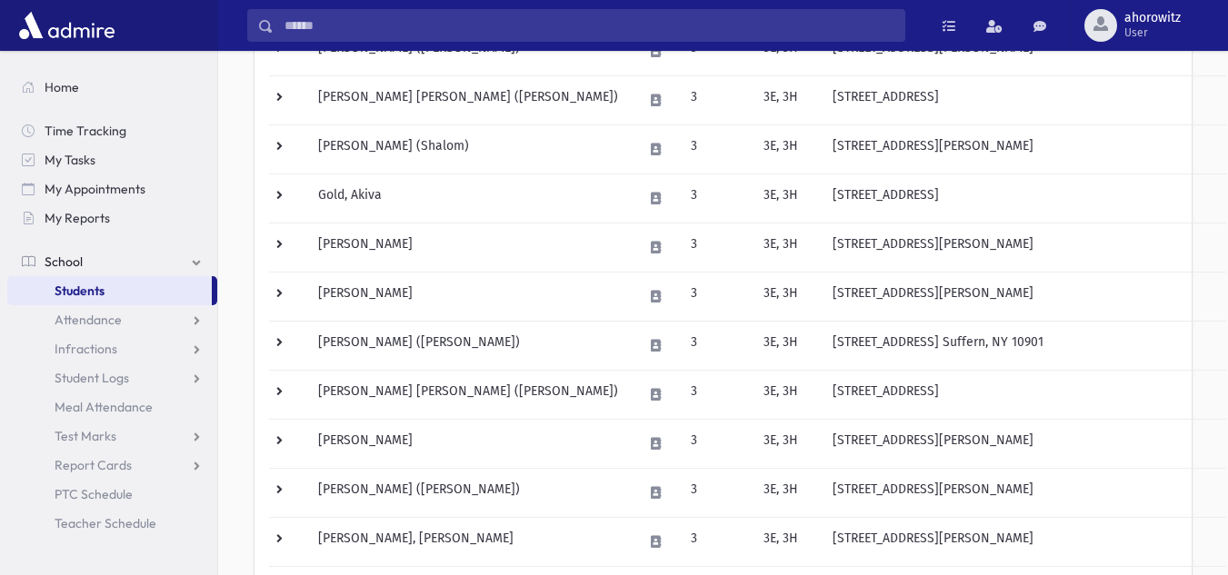
scroll to position [538, 0]
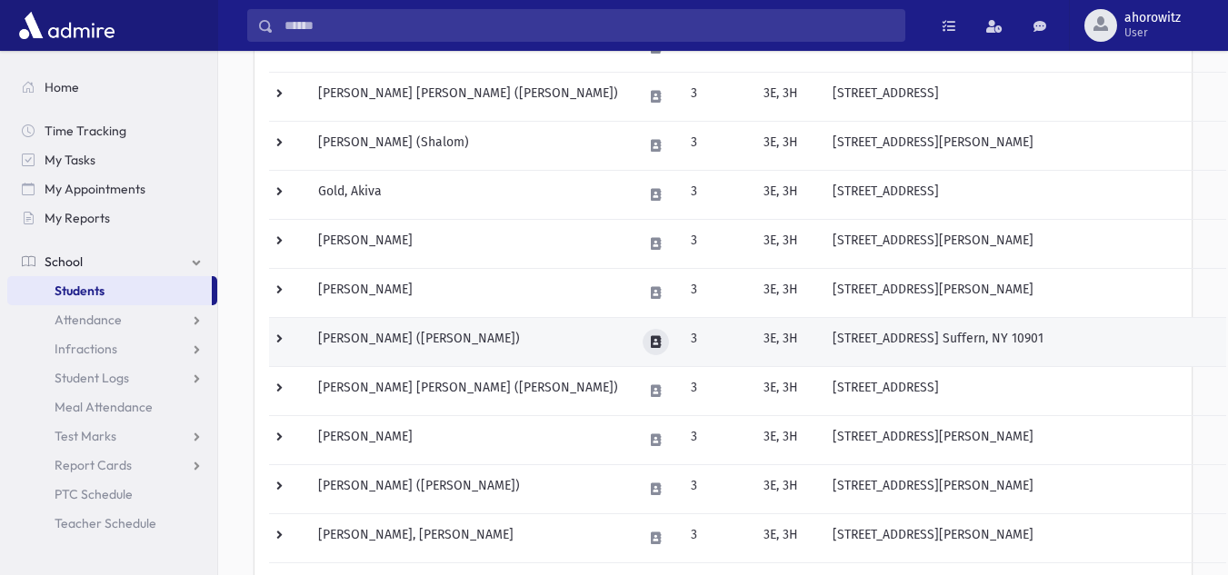
click at [656, 344] on icon at bounding box center [656, 342] width 10 height 12
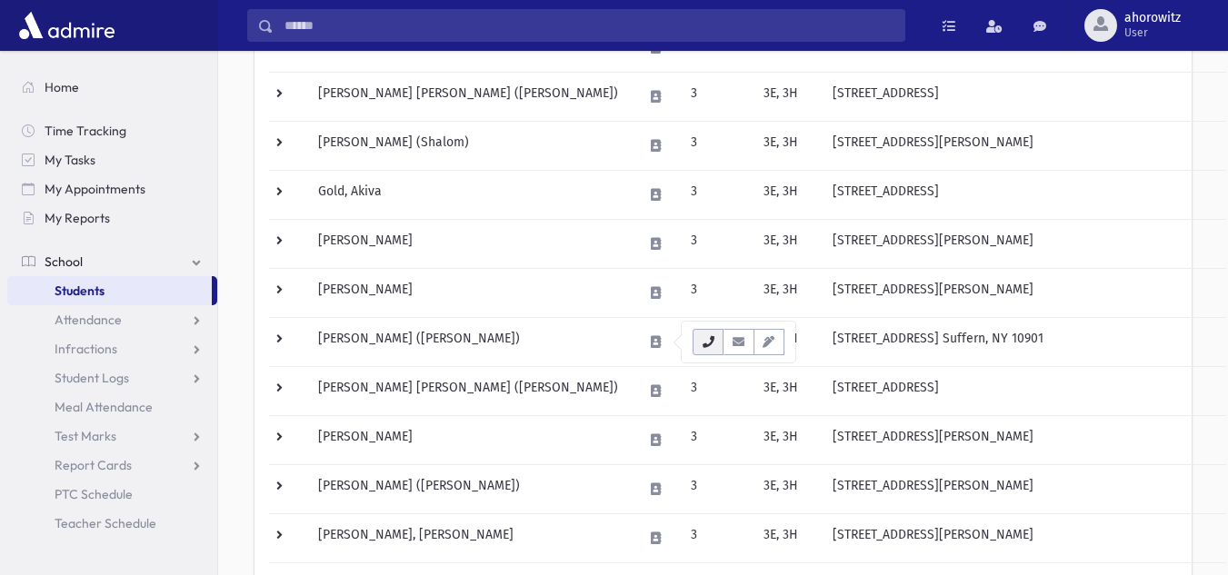
click at [720, 344] on button "button" at bounding box center [708, 342] width 31 height 26
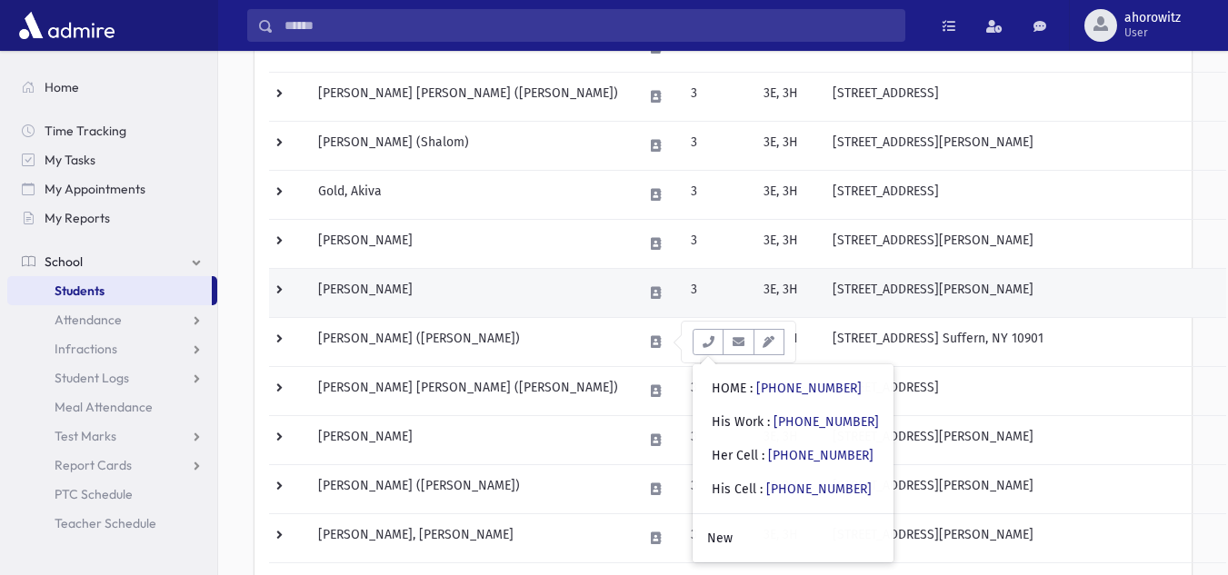
click at [513, 294] on td "[PERSON_NAME]" at bounding box center [469, 292] width 324 height 49
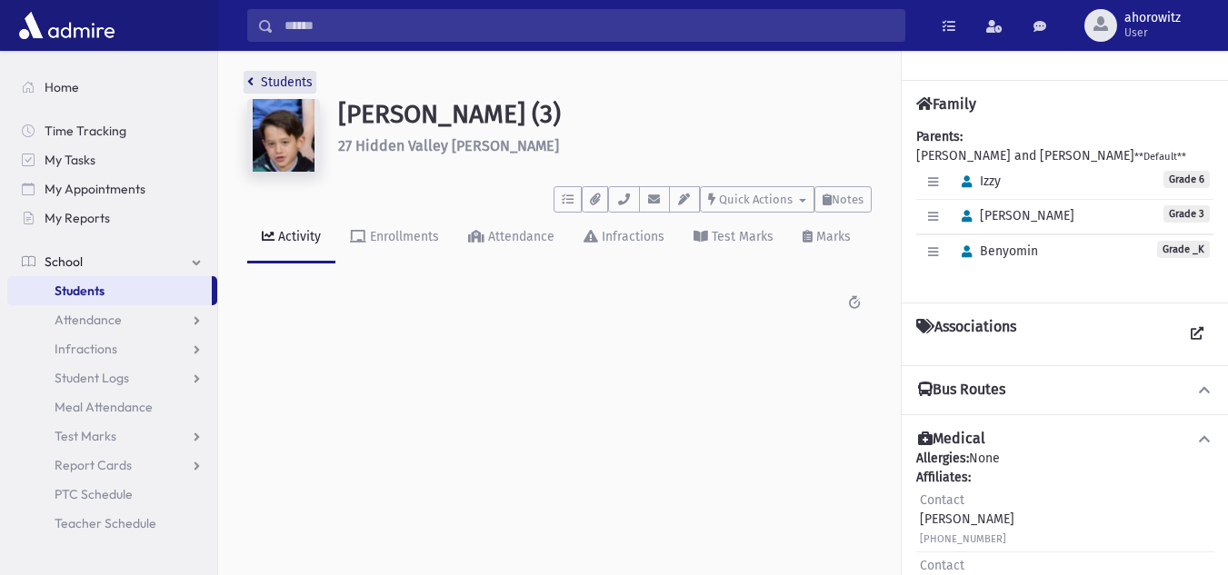
click at [292, 78] on link "Students" at bounding box center [279, 82] width 65 height 15
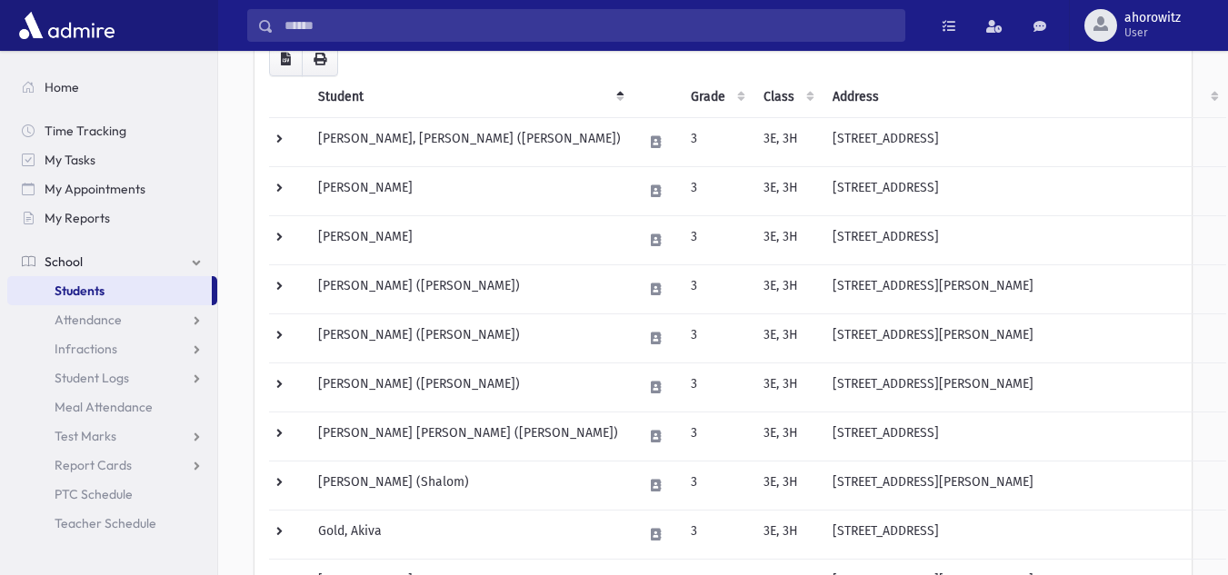
scroll to position [206, 0]
